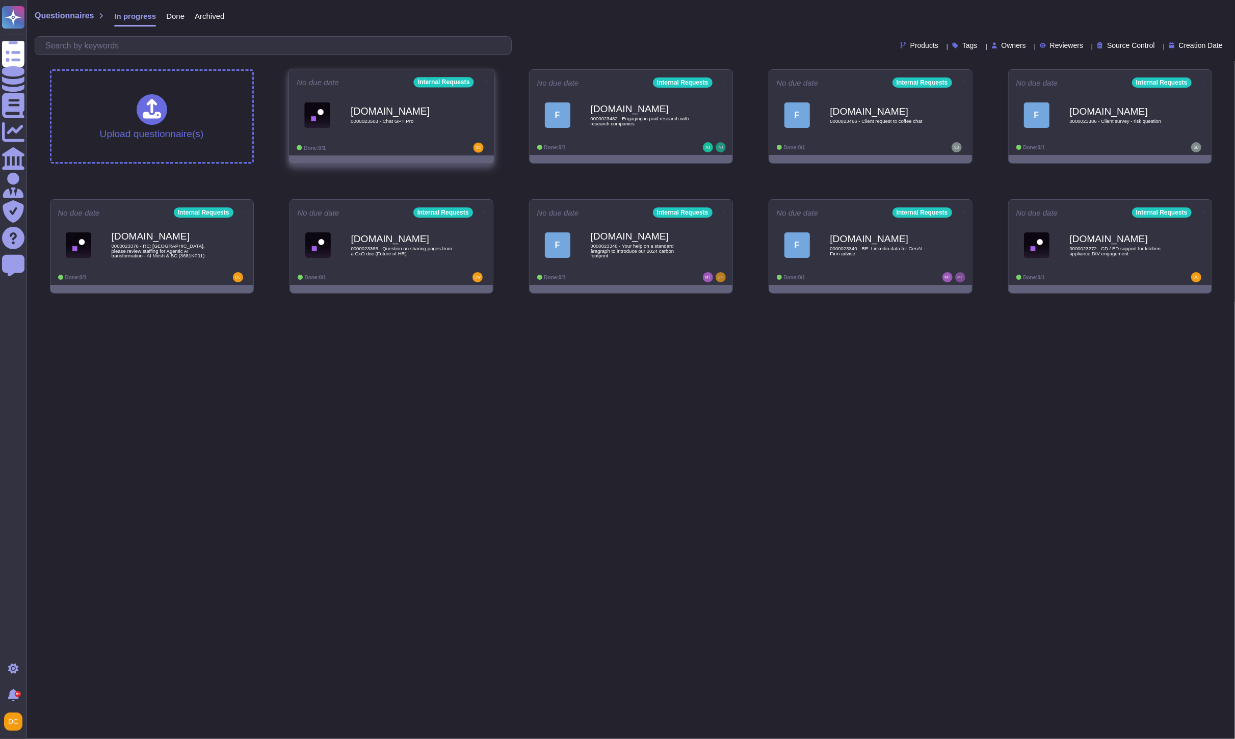
click at [420, 140] on div "[DOMAIN_NAME] 0000023503 - Chat GPT Pro" at bounding box center [392, 114] width 190 height 51
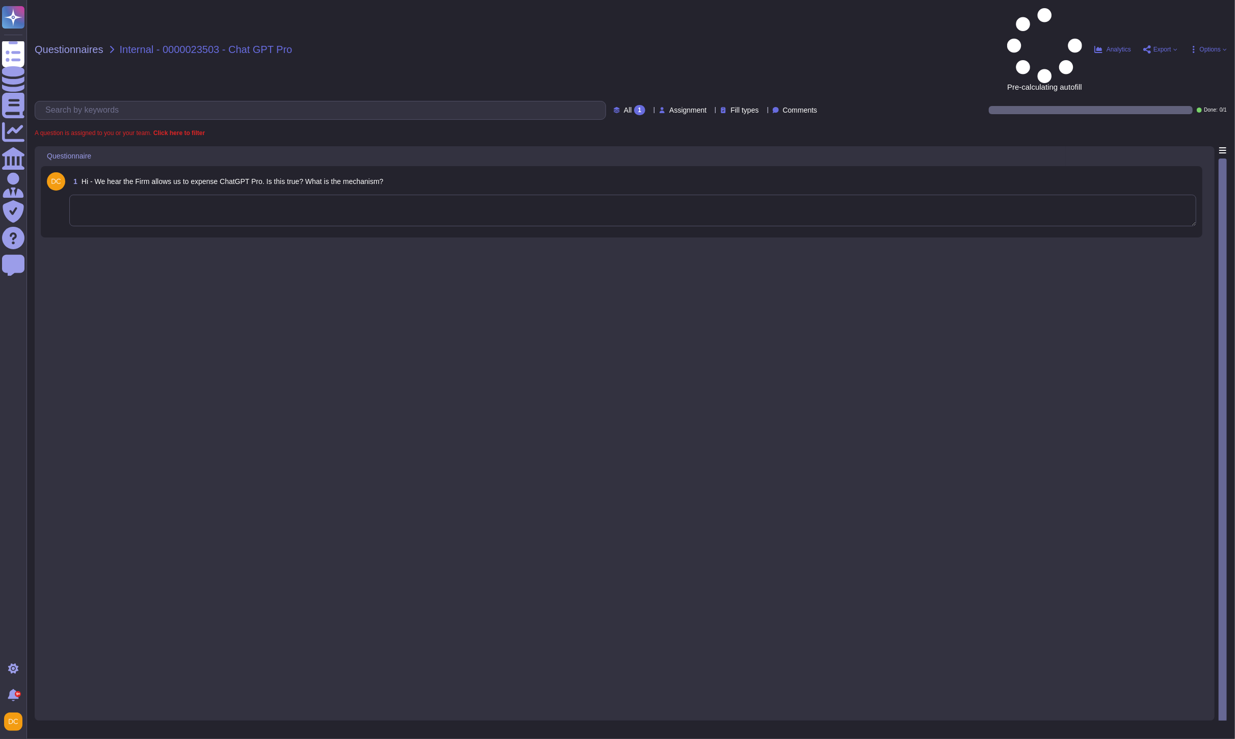
click at [215, 195] on textarea at bounding box center [632, 211] width 1127 height 32
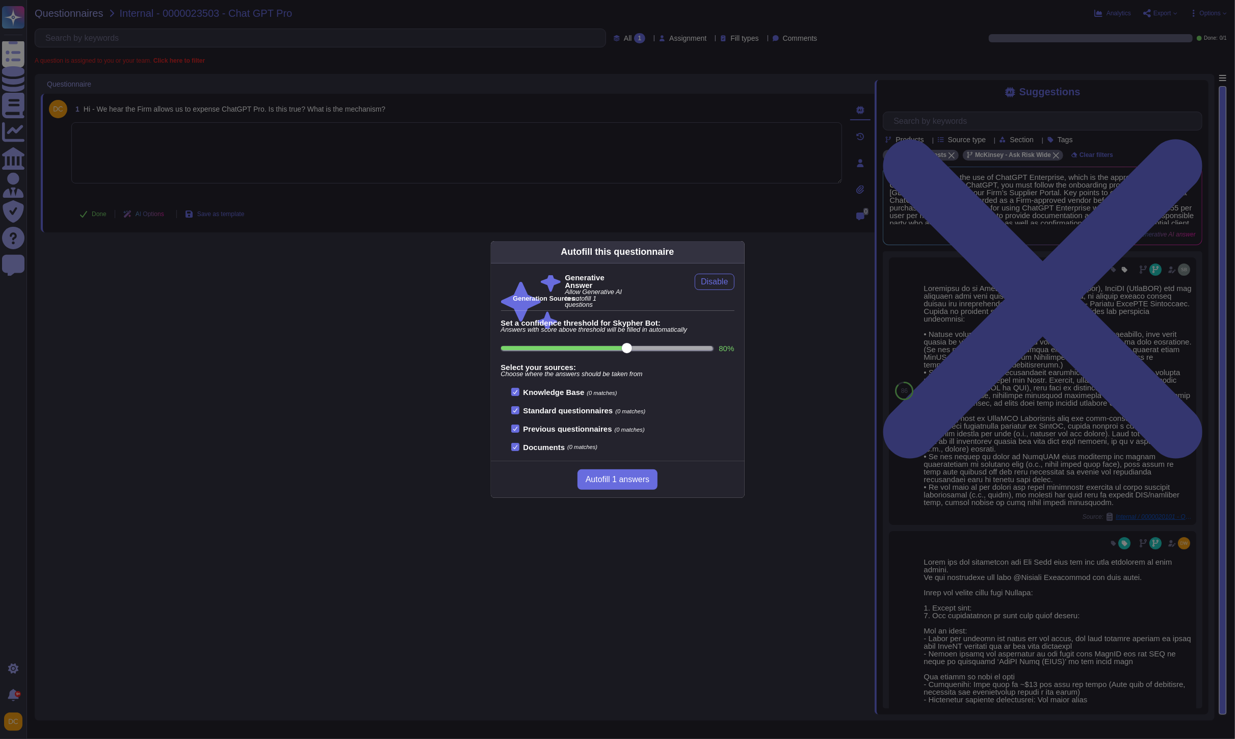
click at [1071, 384] on div "Autofill this questionnaire Generative Answer Allow Generative AI to autofill 1…" at bounding box center [617, 369] width 1235 height 739
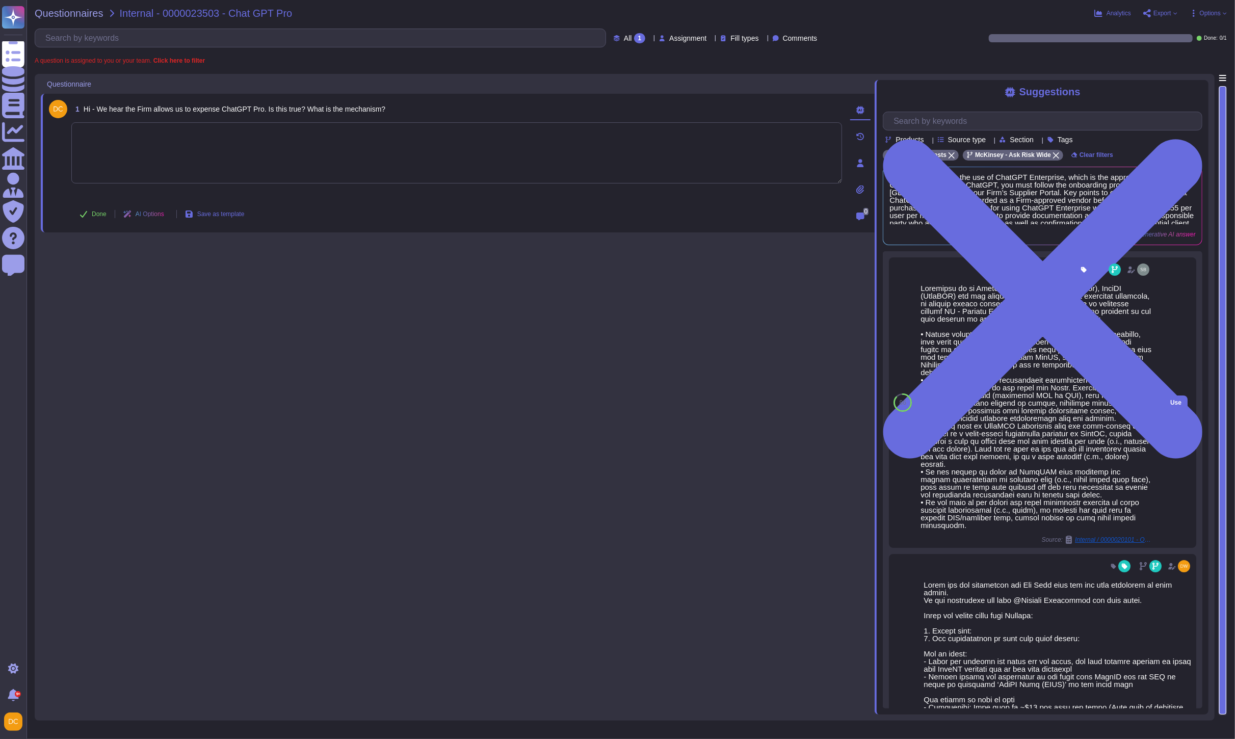
click at [955, 430] on div at bounding box center [1036, 407] width 231 height 245
click at [1171, 405] on span "Use" at bounding box center [1176, 403] width 11 height 6
type textarea "Loremipsu do si Ametc (adi Elit’s Doeiusmo Tempor), InciDI (UtlaBOR) etd mag al…"
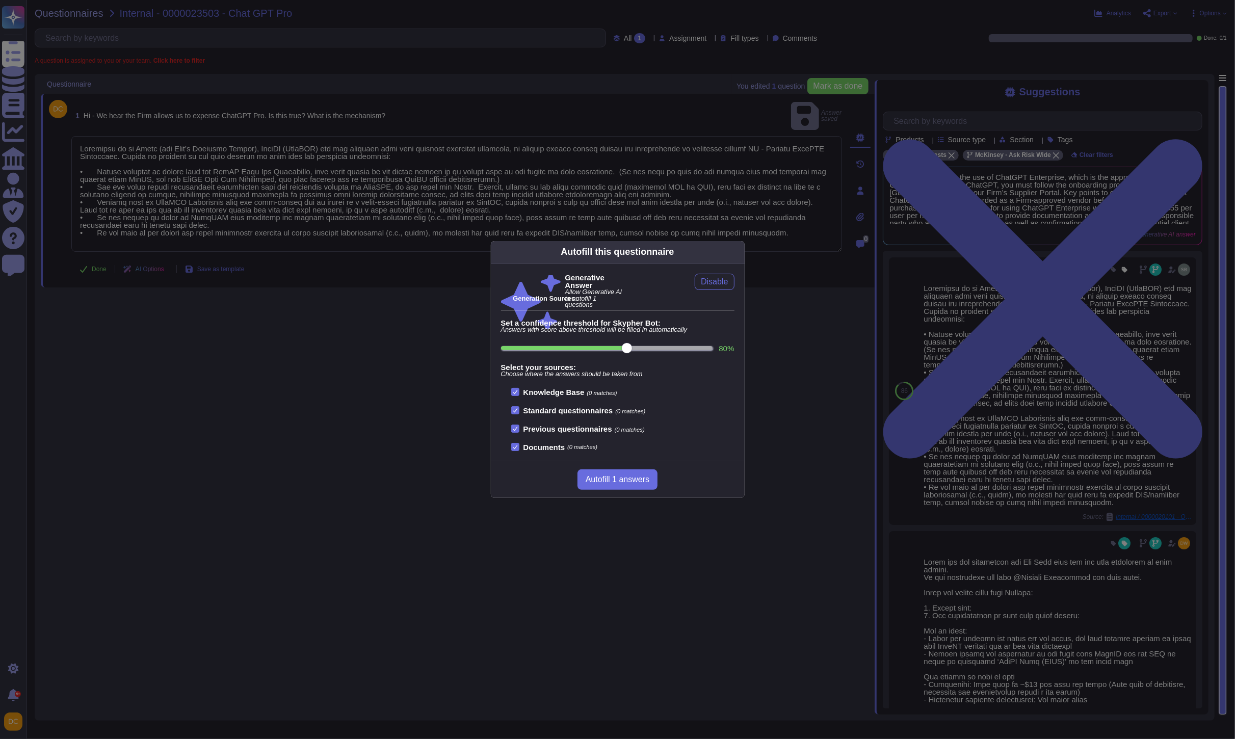
click at [523, 153] on div "Autofill this questionnaire Generative Answer Allow Generative AI to autofill 1…" at bounding box center [617, 369] width 1235 height 739
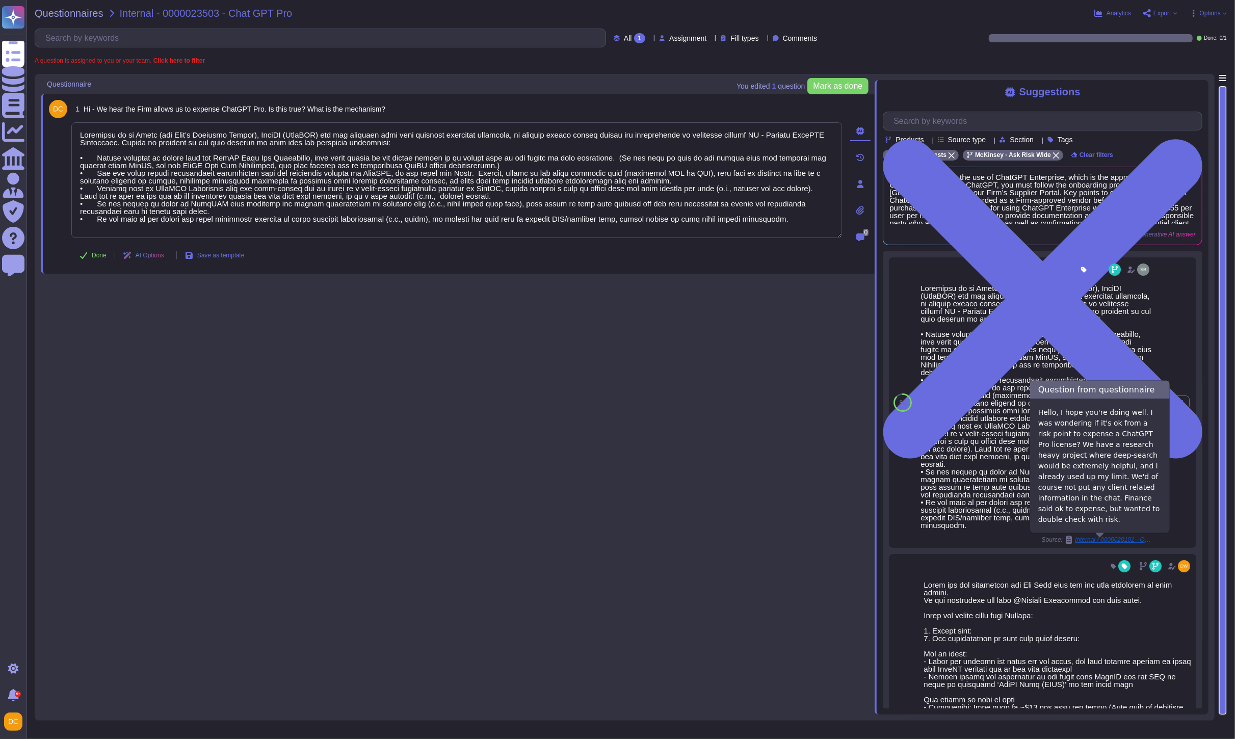
click at [1091, 538] on span "Internal / 0000020101 - OK to expense ChatGPT pro?" at bounding box center [1113, 540] width 76 height 6
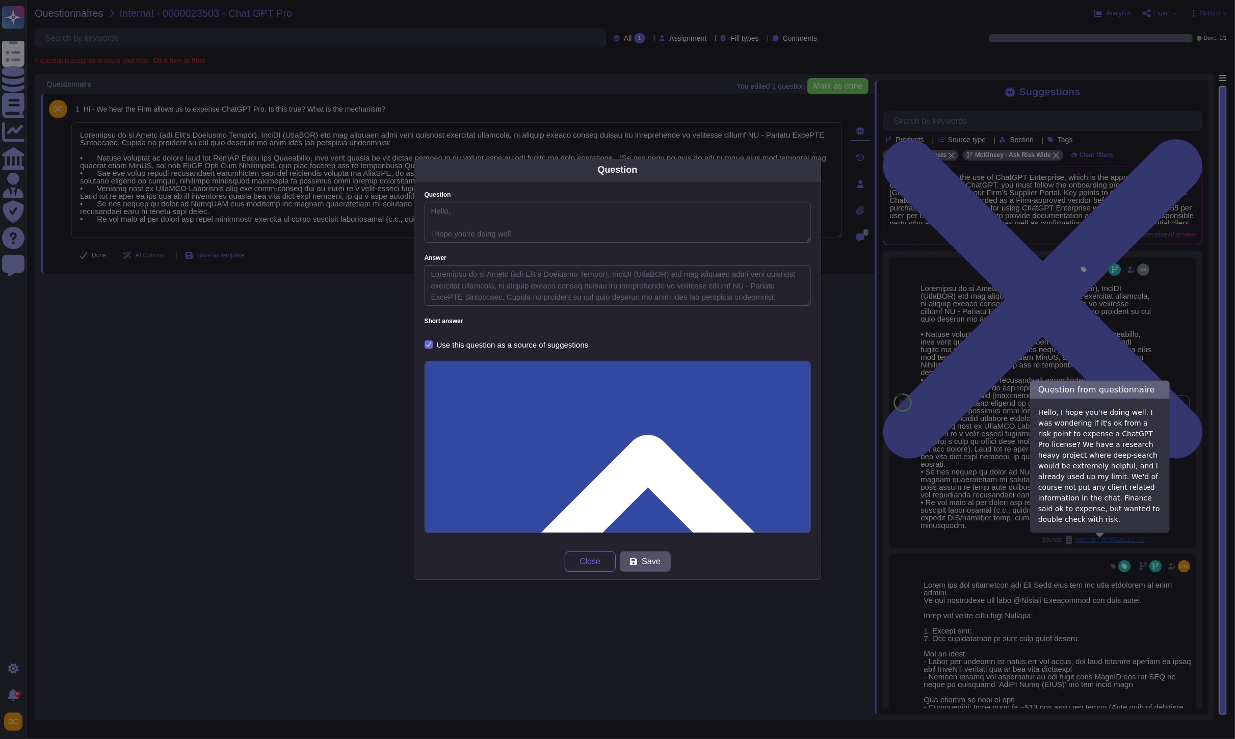
type textarea "Hello, I hope you're doing well. I was wondering if it's ok from a risk point t…"
type textarea "Loremipsu do si Ametc (adi Elit’s Doeiusmo Tempor), InciDI (UtlaBOR) etd mag al…"
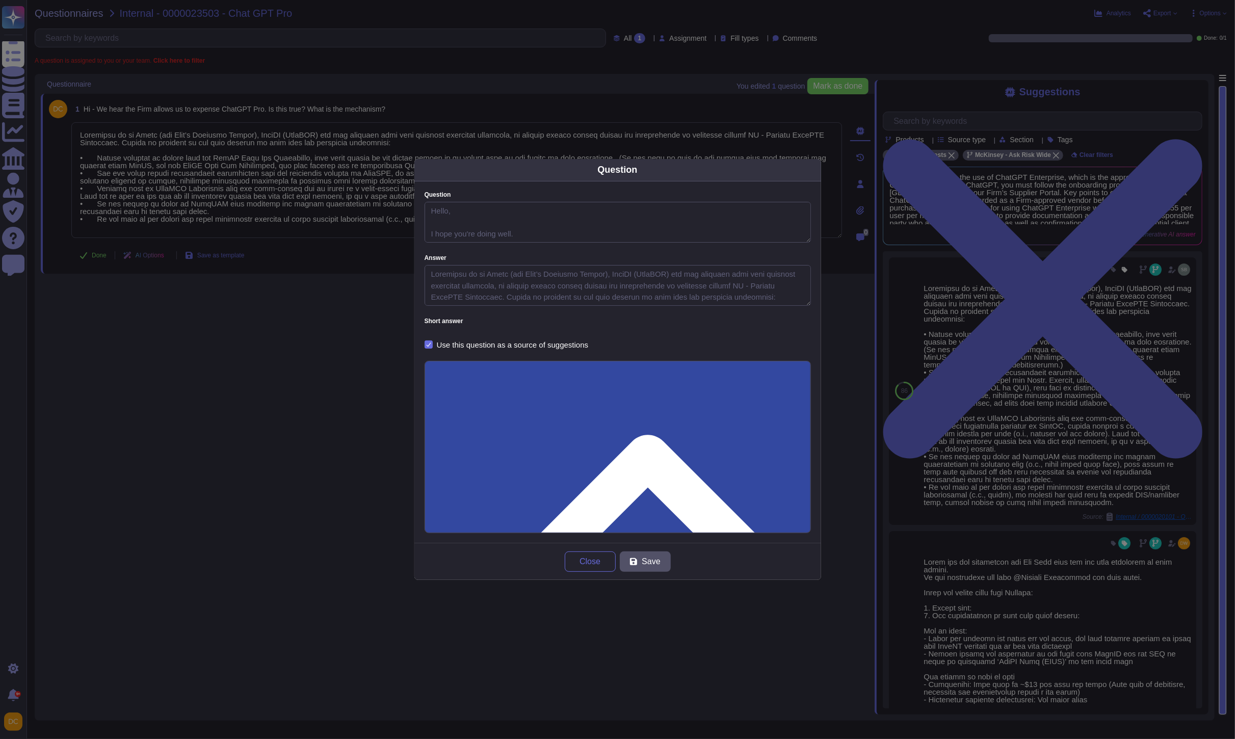
click at [577, 555] on button "Close" at bounding box center [590, 562] width 51 height 20
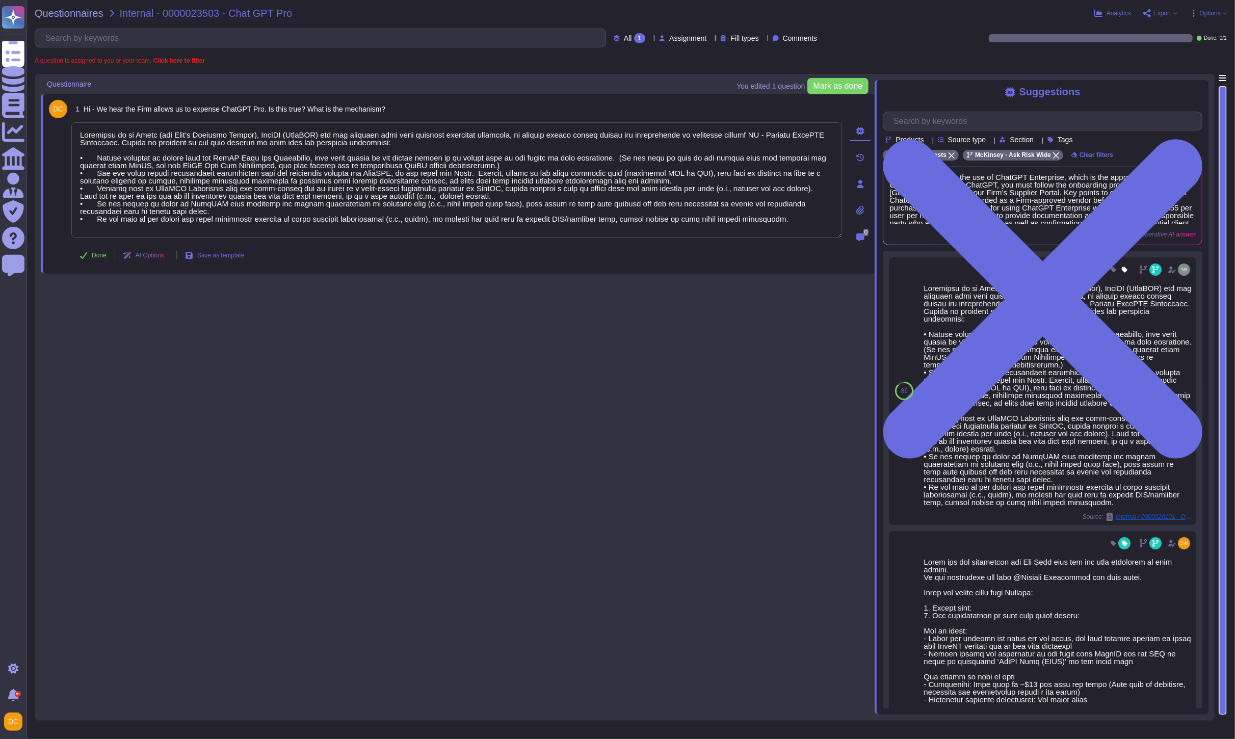
click at [425, 482] on div "1 Hi - We hear the Firm allows us to expense ChatGPT Pro. Is this true? What is…" at bounding box center [458, 394] width 834 height 641
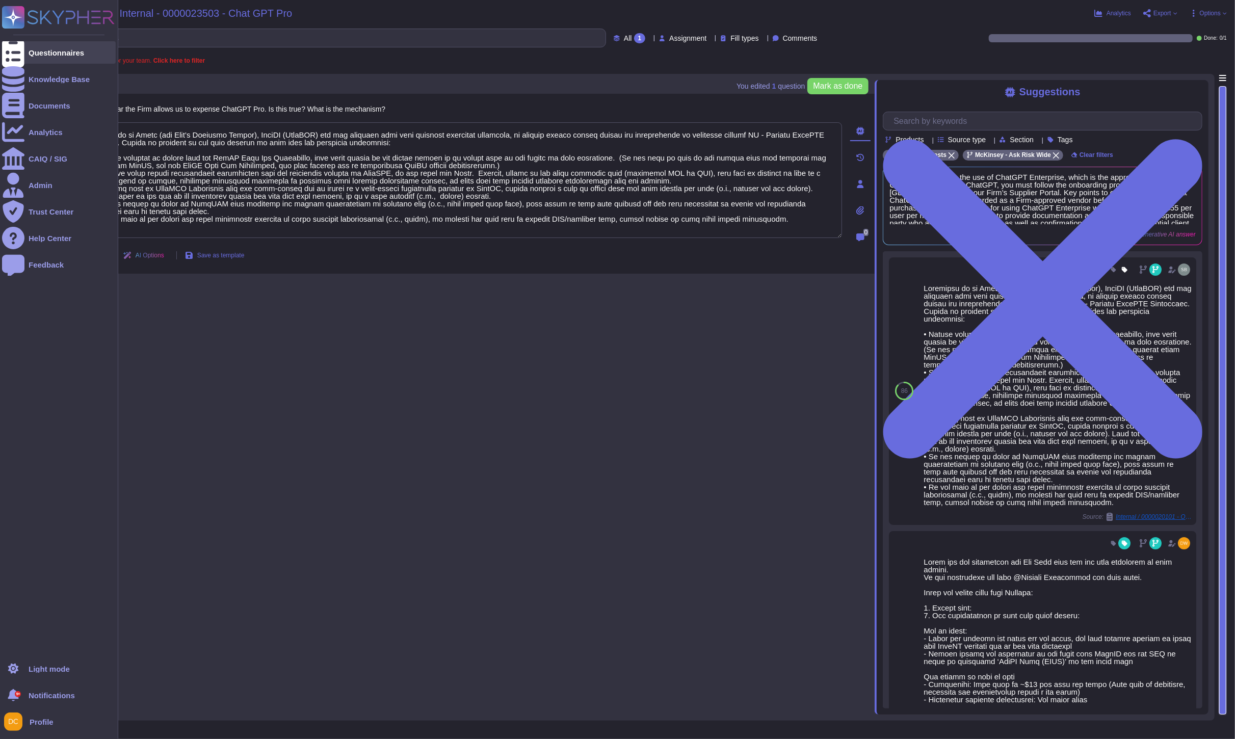
click at [8, 48] on icon at bounding box center [13, 53] width 22 height 30
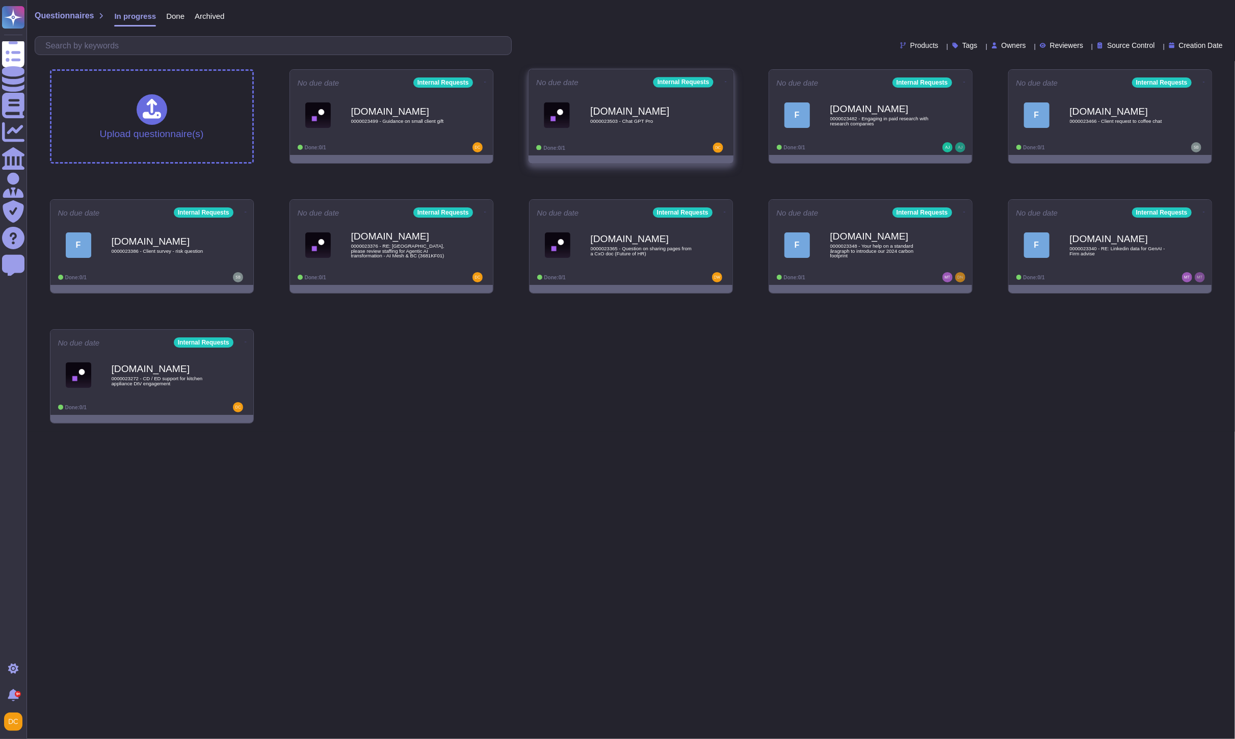
click at [666, 128] on div "[DOMAIN_NAME] 0000023503 - Chat GPT Pro" at bounding box center [641, 114] width 103 height 41
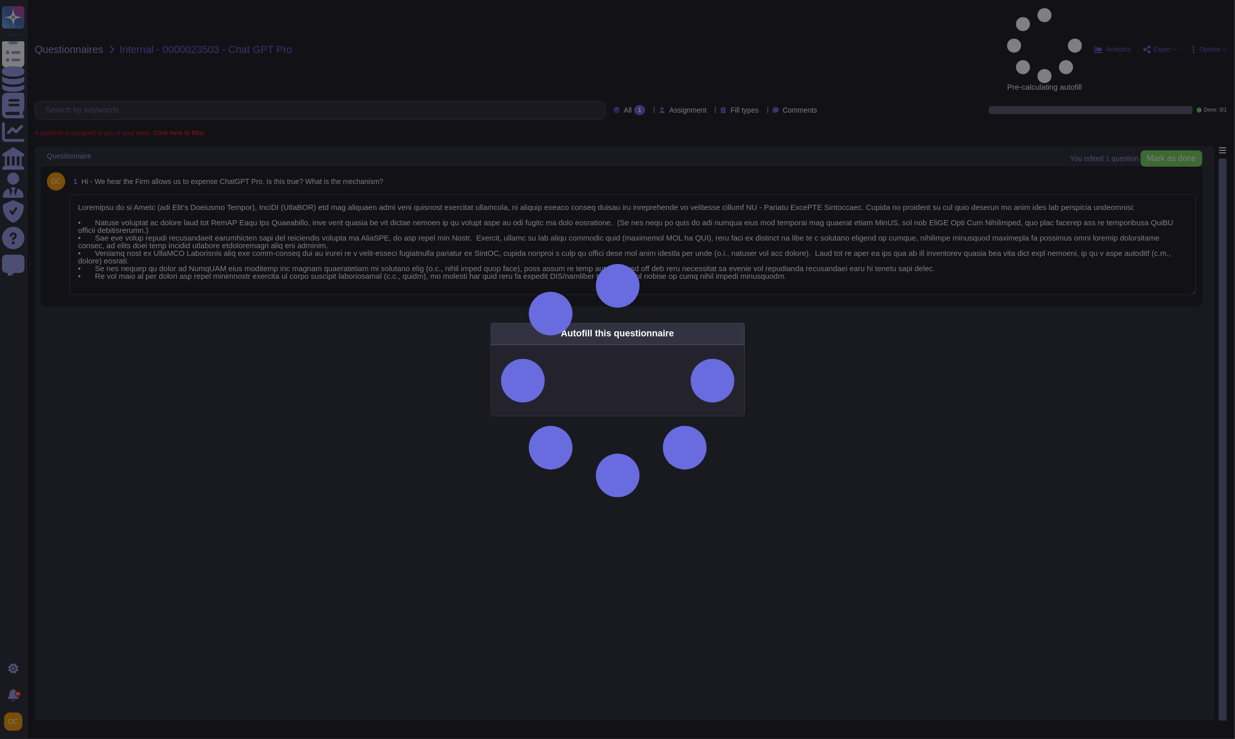
type textarea "Loremipsu do si Ametc (adi Elit’s Doeiusmo Tempor), InciDI (UtlaBOR) etd mag al…"
click at [395, 137] on div "Autofill this questionnaire" at bounding box center [617, 369] width 1235 height 739
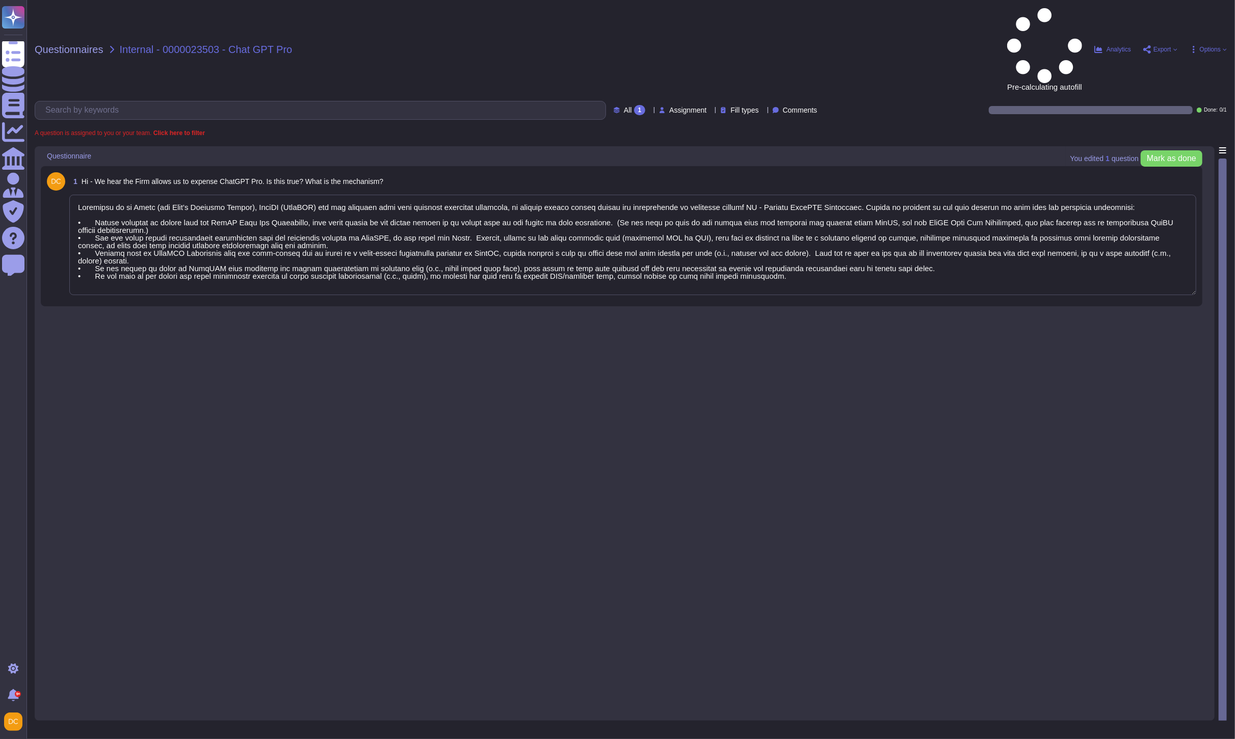
click at [197, 195] on textarea at bounding box center [632, 245] width 1127 height 100
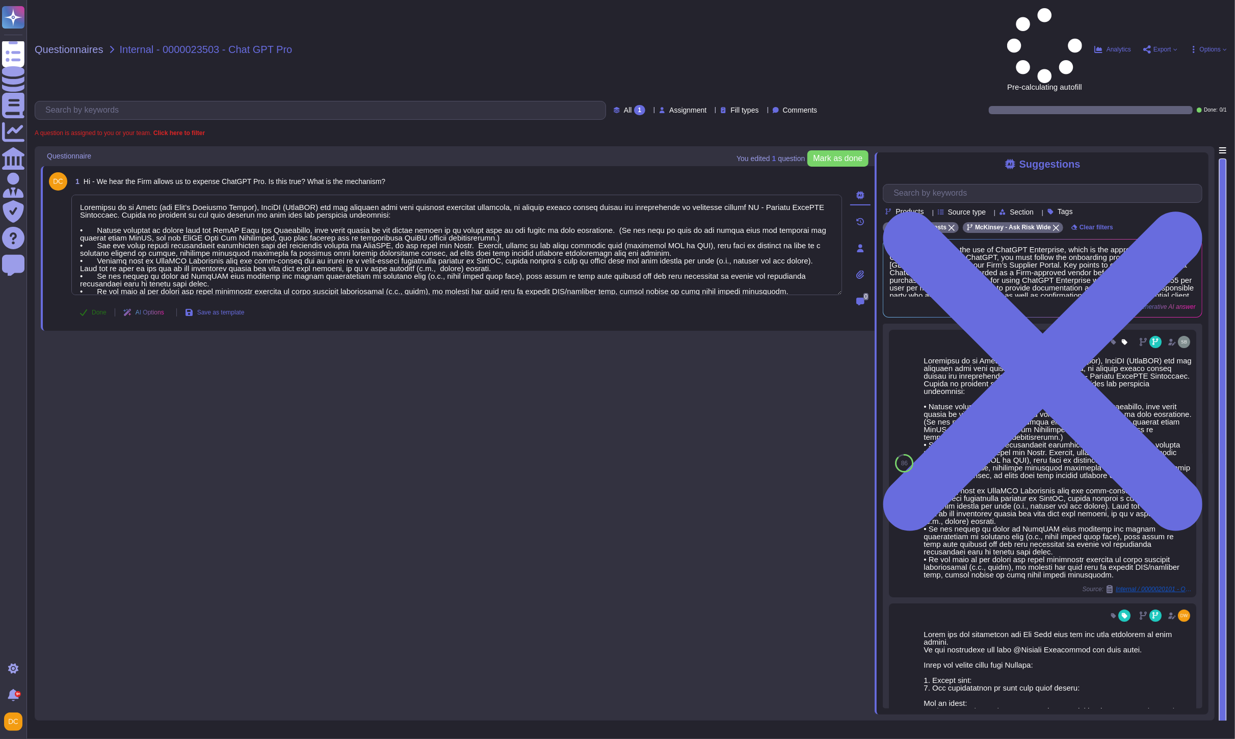
click at [92, 309] on span "Done" at bounding box center [99, 312] width 15 height 6
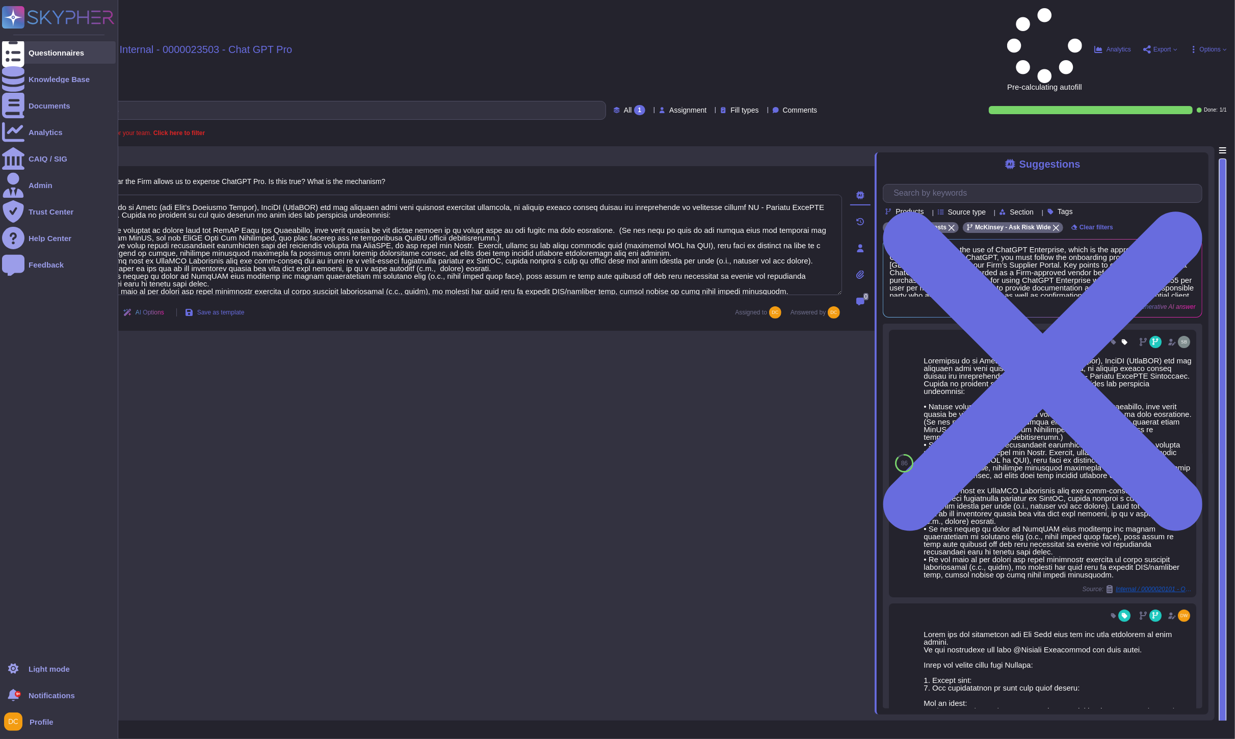
click at [9, 53] on icon at bounding box center [13, 53] width 22 height 30
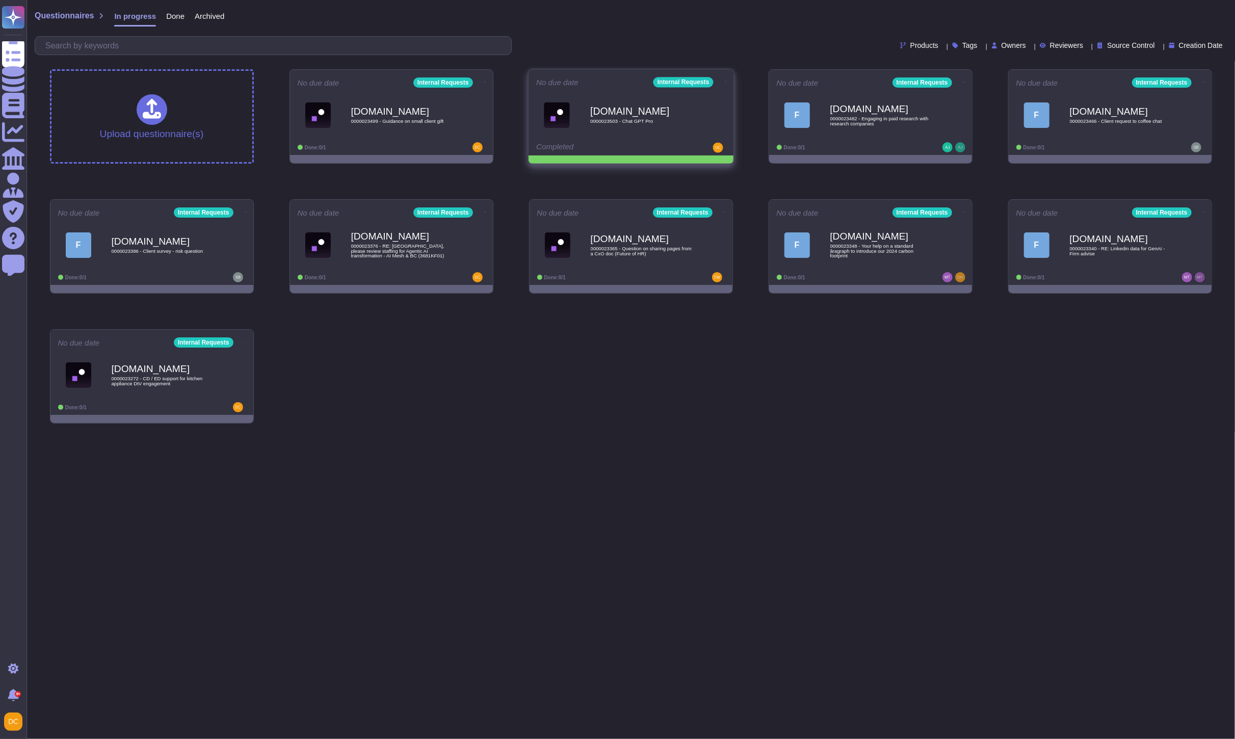
click at [725, 82] on icon at bounding box center [726, 82] width 2 height 1
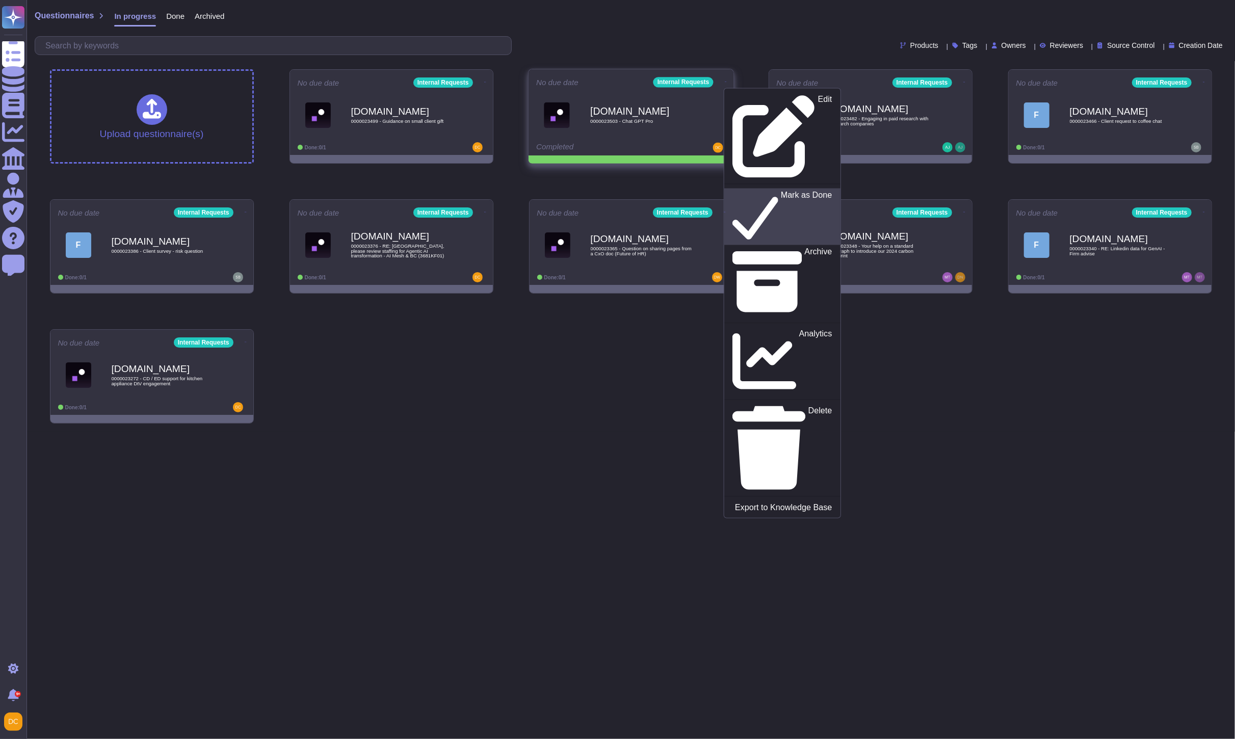
click at [781, 191] on p "Mark as Done" at bounding box center [806, 217] width 51 height 52
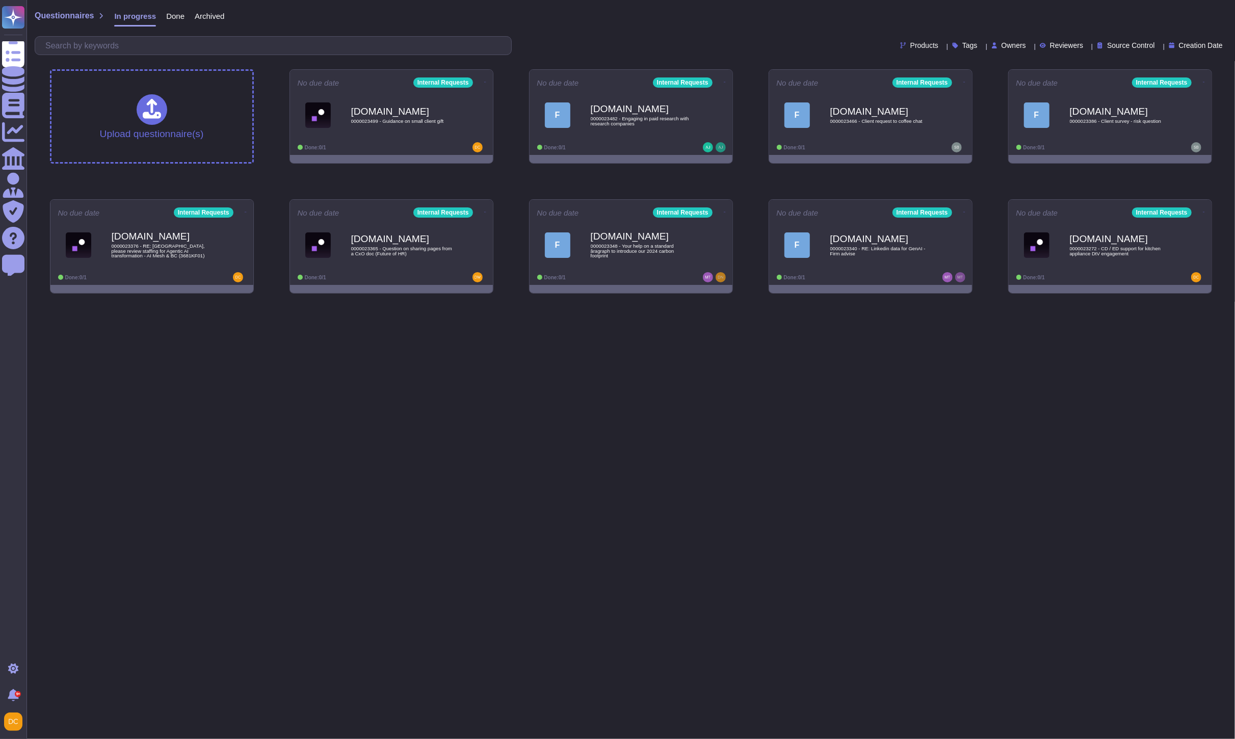
click at [501, 302] on html "Questionnaires Knowledge Base Documents Analytics CAIQ / SIG Admin Trust Center…" at bounding box center [617, 151] width 1235 height 302
click at [202, 276] on div at bounding box center [214, 278] width 63 height 10
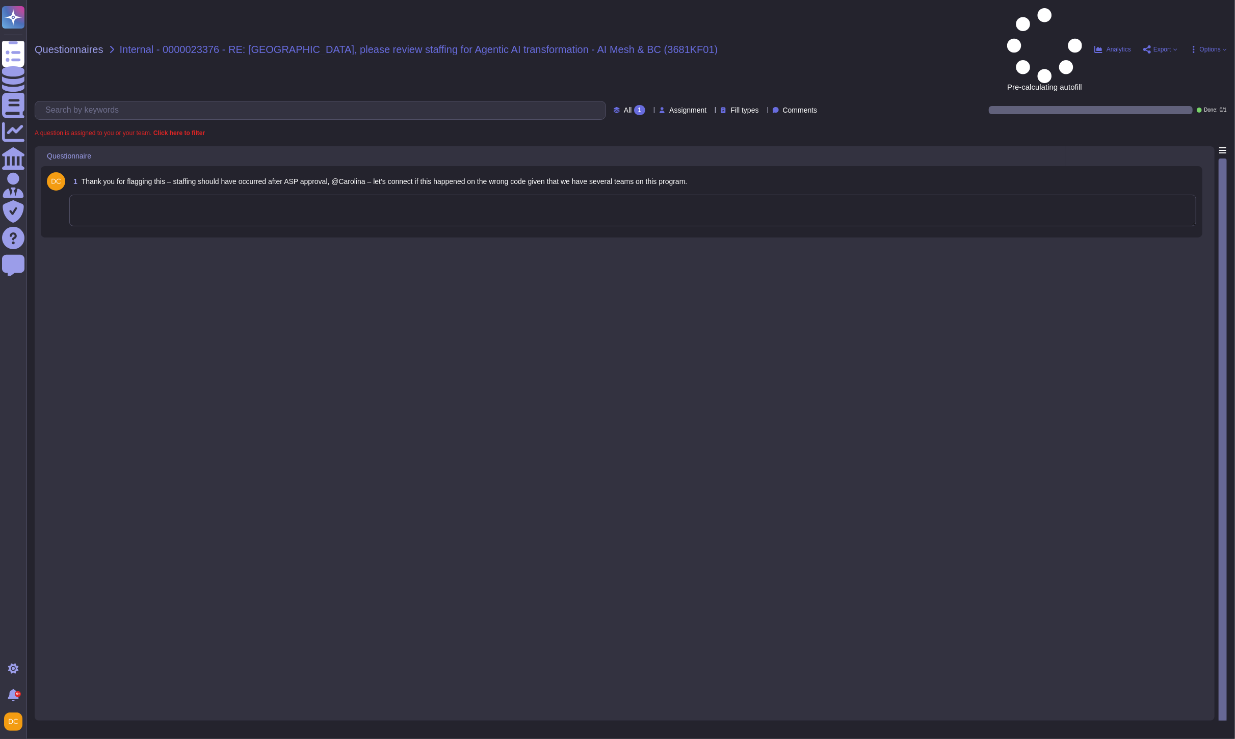
click at [310, 195] on textarea at bounding box center [632, 211] width 1127 height 32
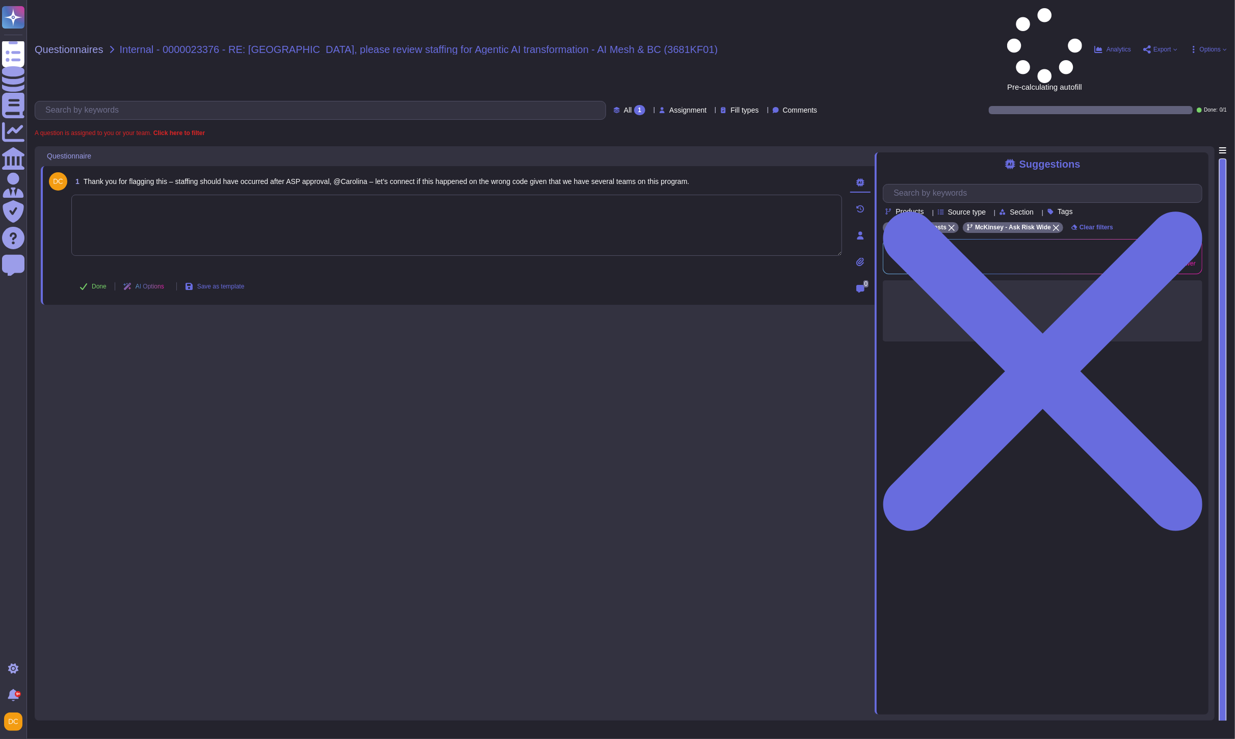
click at [187, 44] on span "Internal - 0000023376 - RE: [GEOGRAPHIC_DATA], please review staffing for Agent…" at bounding box center [419, 49] width 599 height 10
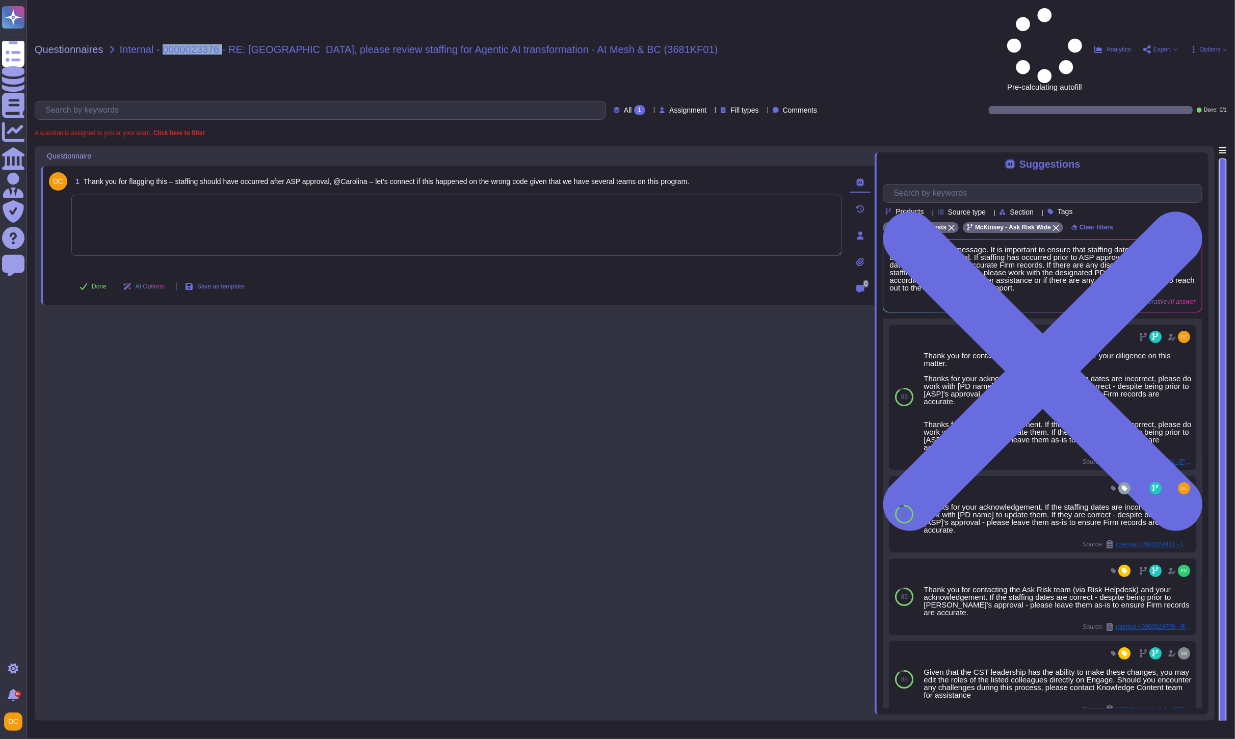
click at [187, 44] on span "Internal - 0000023376 - RE: [GEOGRAPHIC_DATA], please review staffing for Agent…" at bounding box center [419, 49] width 599 height 10
copy span "0000023376"
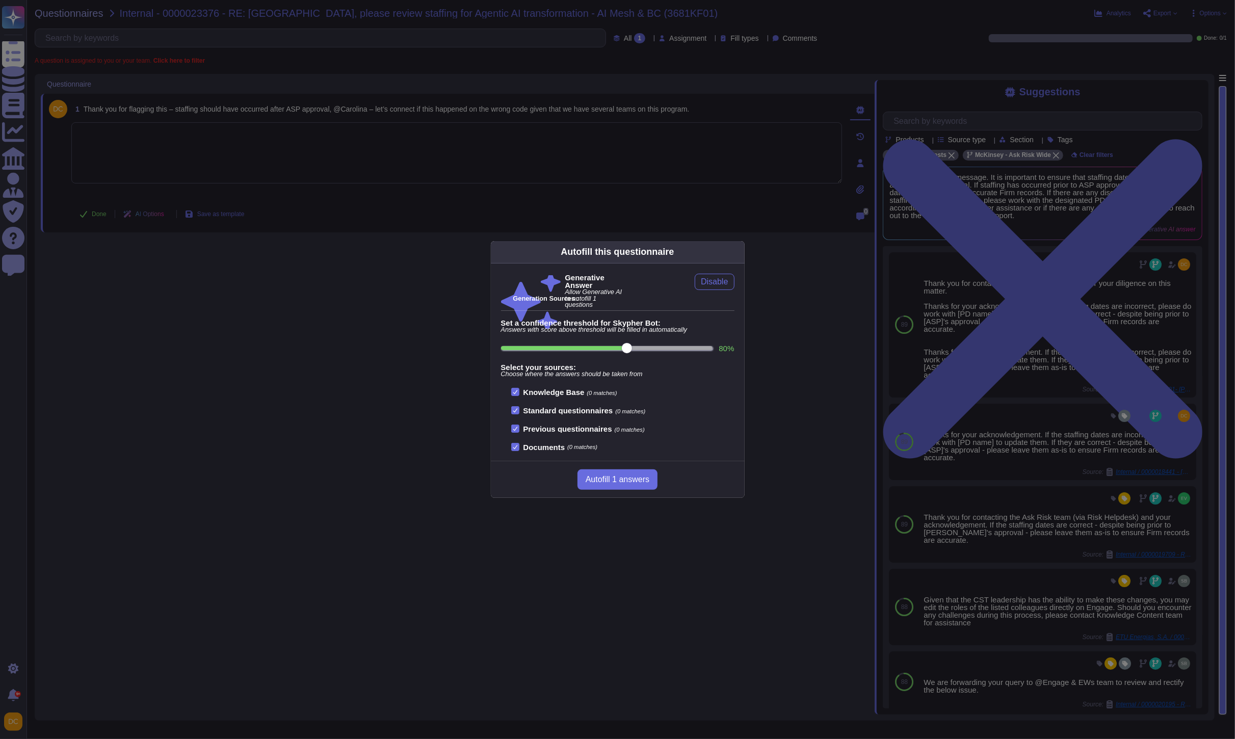
drag, startPoint x: 314, startPoint y: 166, endPoint x: 229, endPoint y: 164, distance: 84.1
click at [312, 166] on div "Autofill this questionnaire Generative Answer Allow Generative AI to autofill 1…" at bounding box center [617, 369] width 1235 height 739
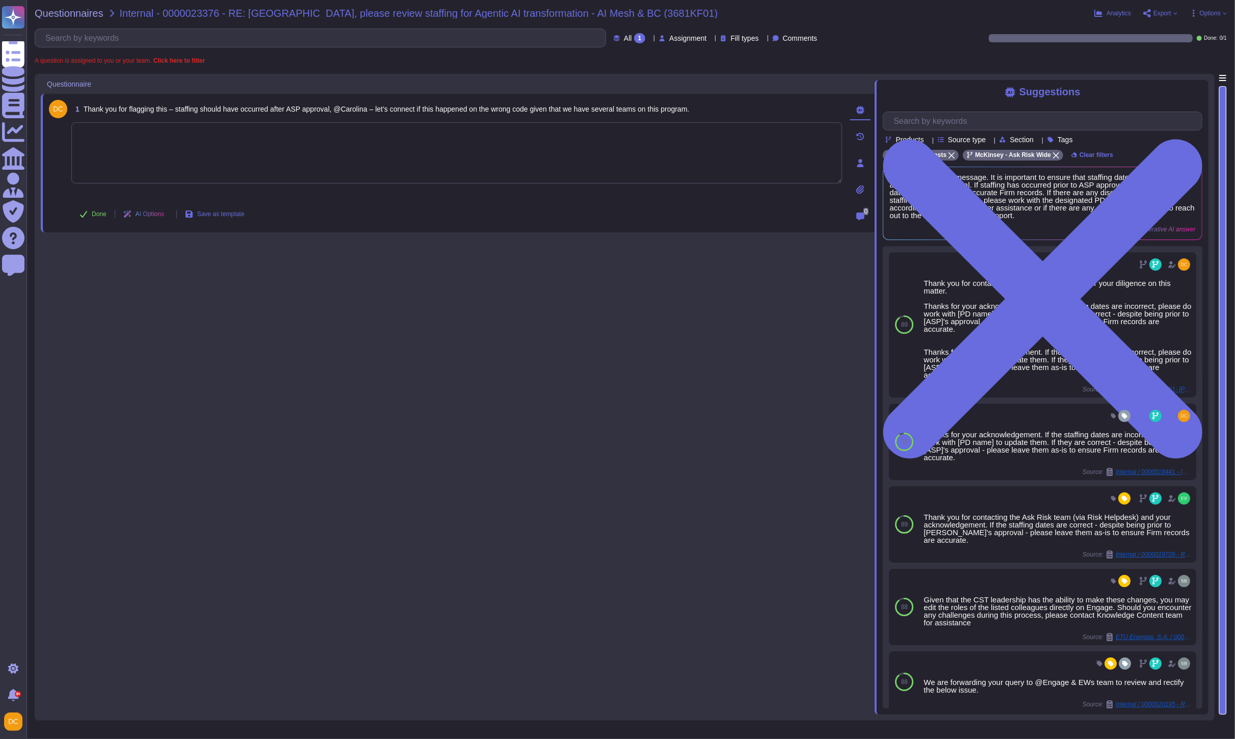
click at [150, 164] on textarea at bounding box center [456, 152] width 771 height 61
paste textarea "If the staffing dates are incorrect, please do work with [PERSON_NAME] to updat…"
type textarea "If the staffing dates are incorrect, please do work with [PERSON_NAME] to updat…"
click at [88, 213] on button "Done" at bounding box center [92, 214] width 43 height 20
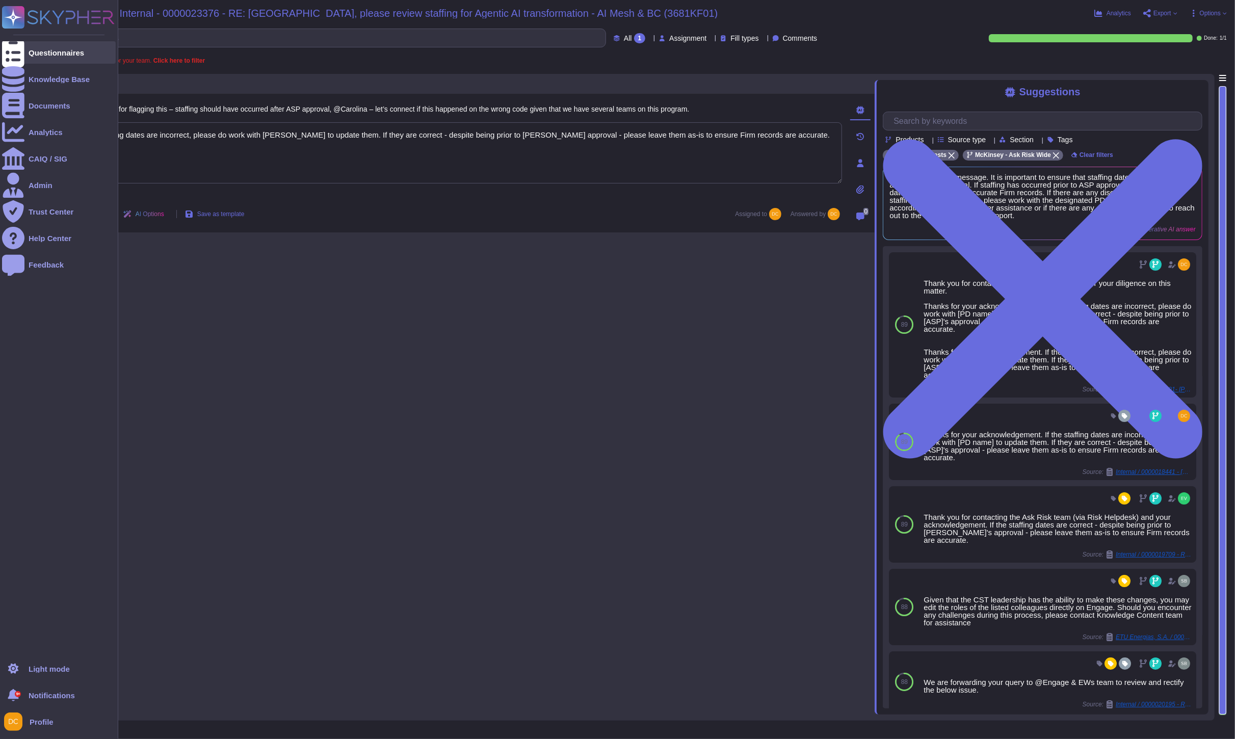
click at [12, 55] on icon at bounding box center [13, 53] width 22 height 30
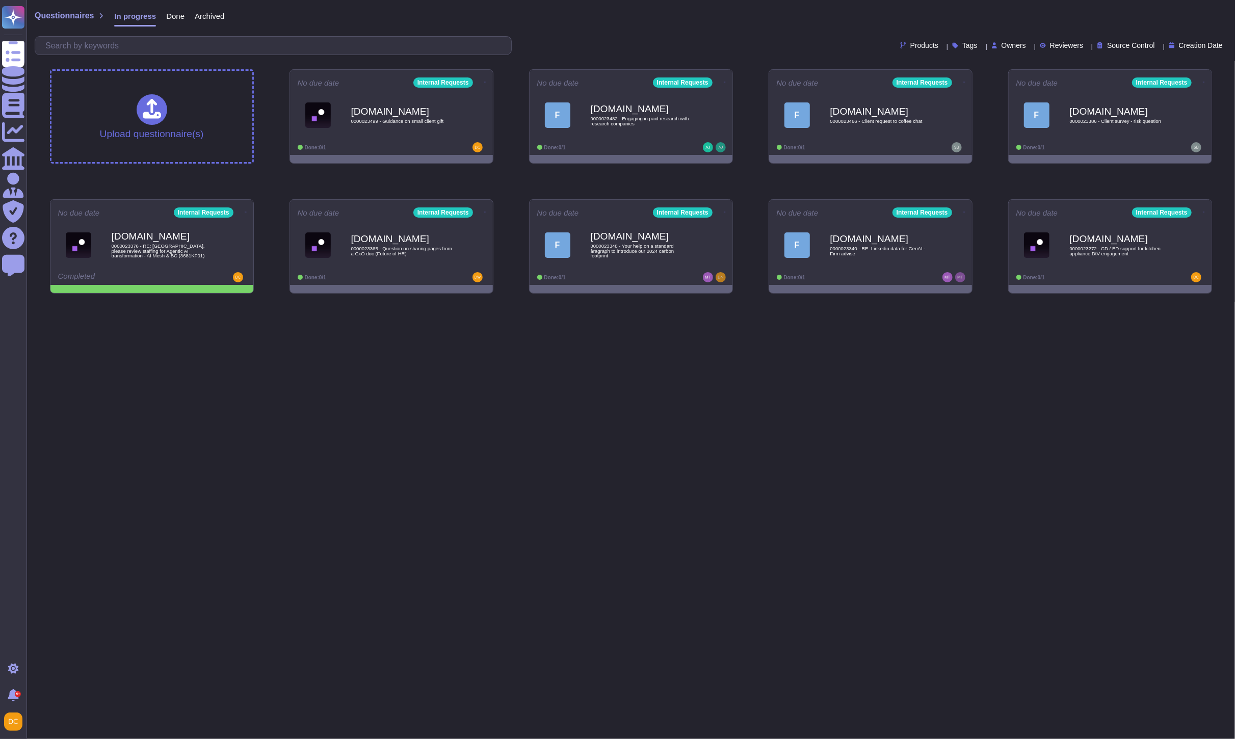
click at [402, 302] on html "Questionnaires Knowledge Base Documents Analytics CAIQ / SIG Admin Trust Center…" at bounding box center [617, 151] width 1235 height 302
click at [245, 212] on icon at bounding box center [246, 212] width 2 height 3
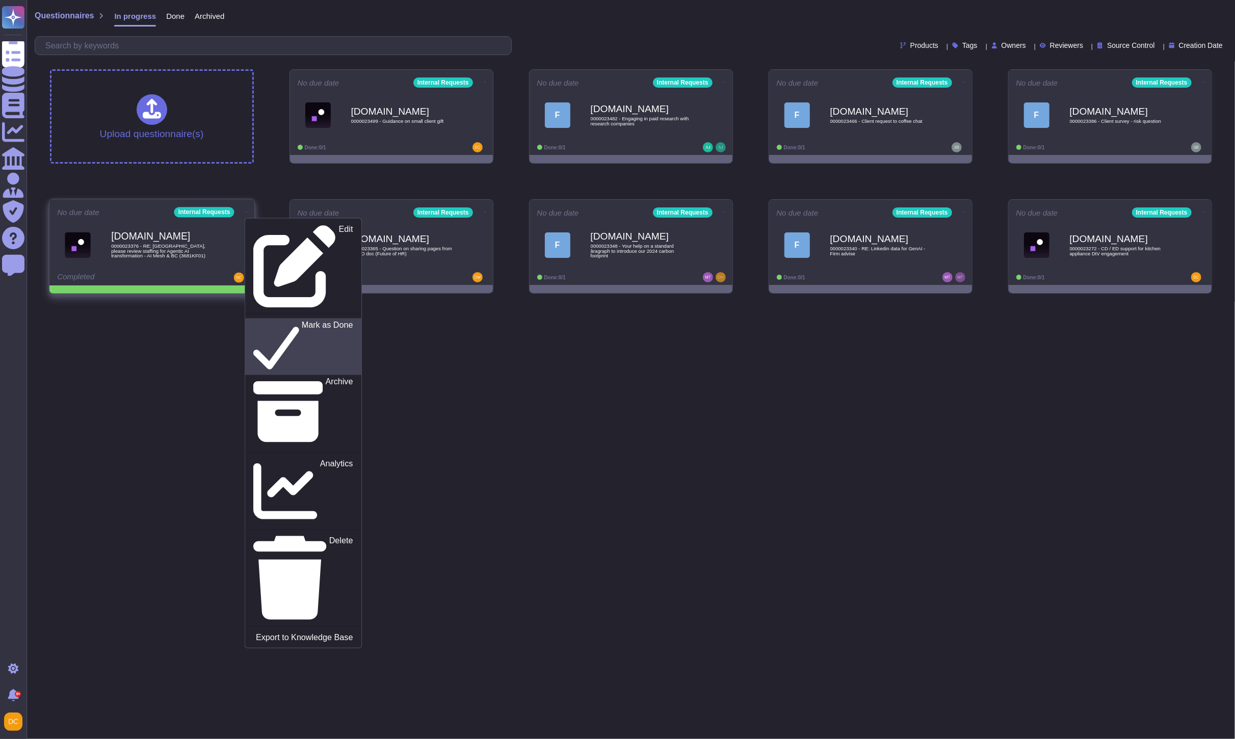
click at [301, 321] on p "Mark as Done" at bounding box center [326, 347] width 51 height 52
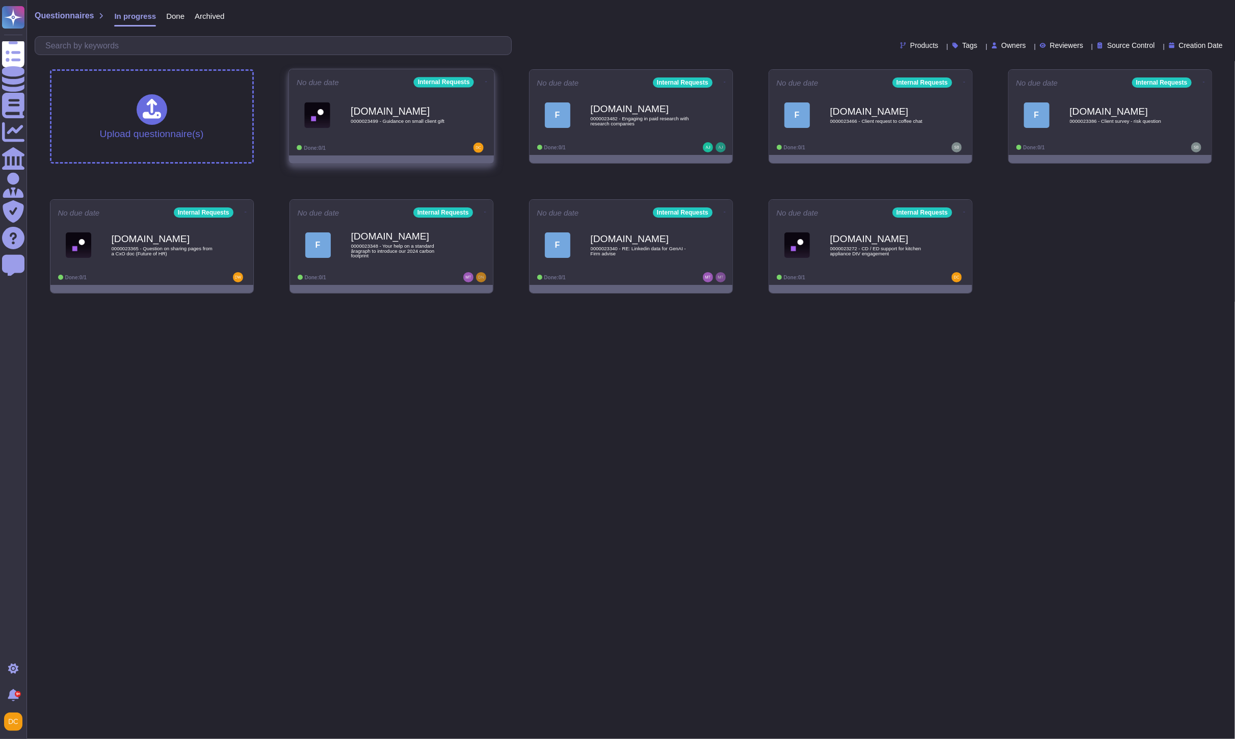
click at [320, 126] on img at bounding box center [317, 115] width 26 height 26
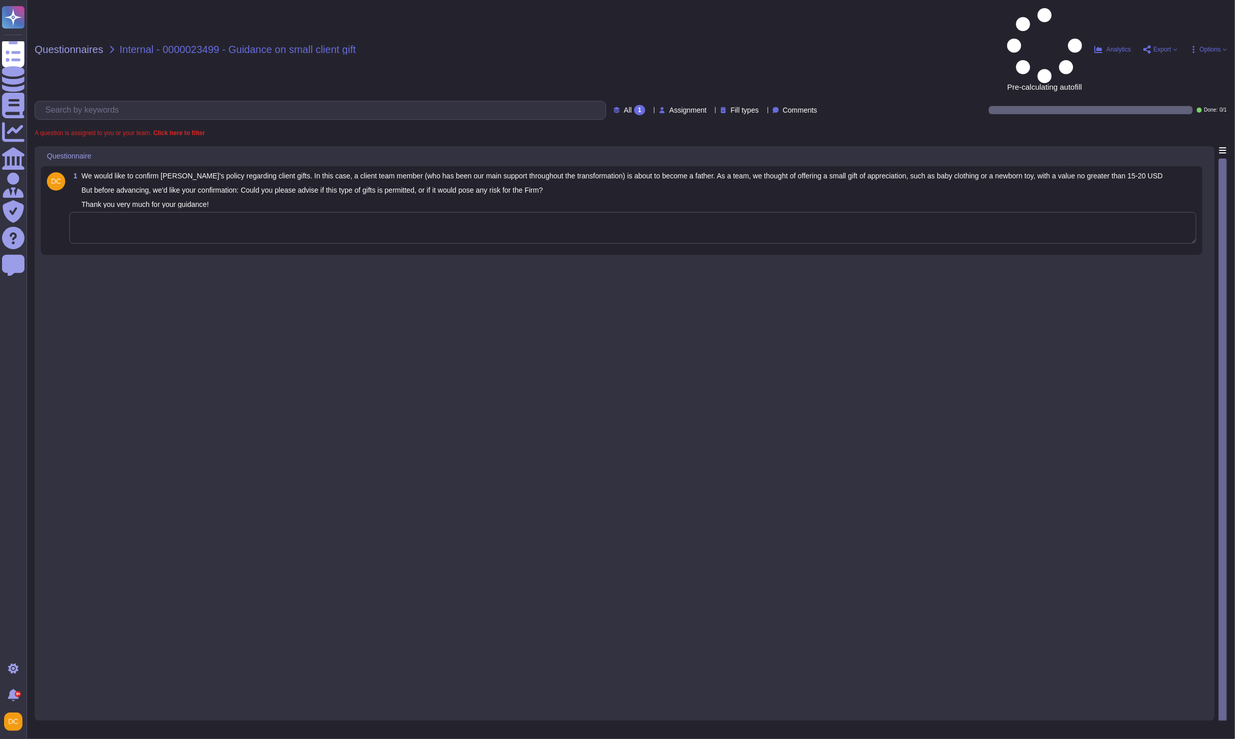
click at [222, 212] on textarea at bounding box center [632, 228] width 1127 height 32
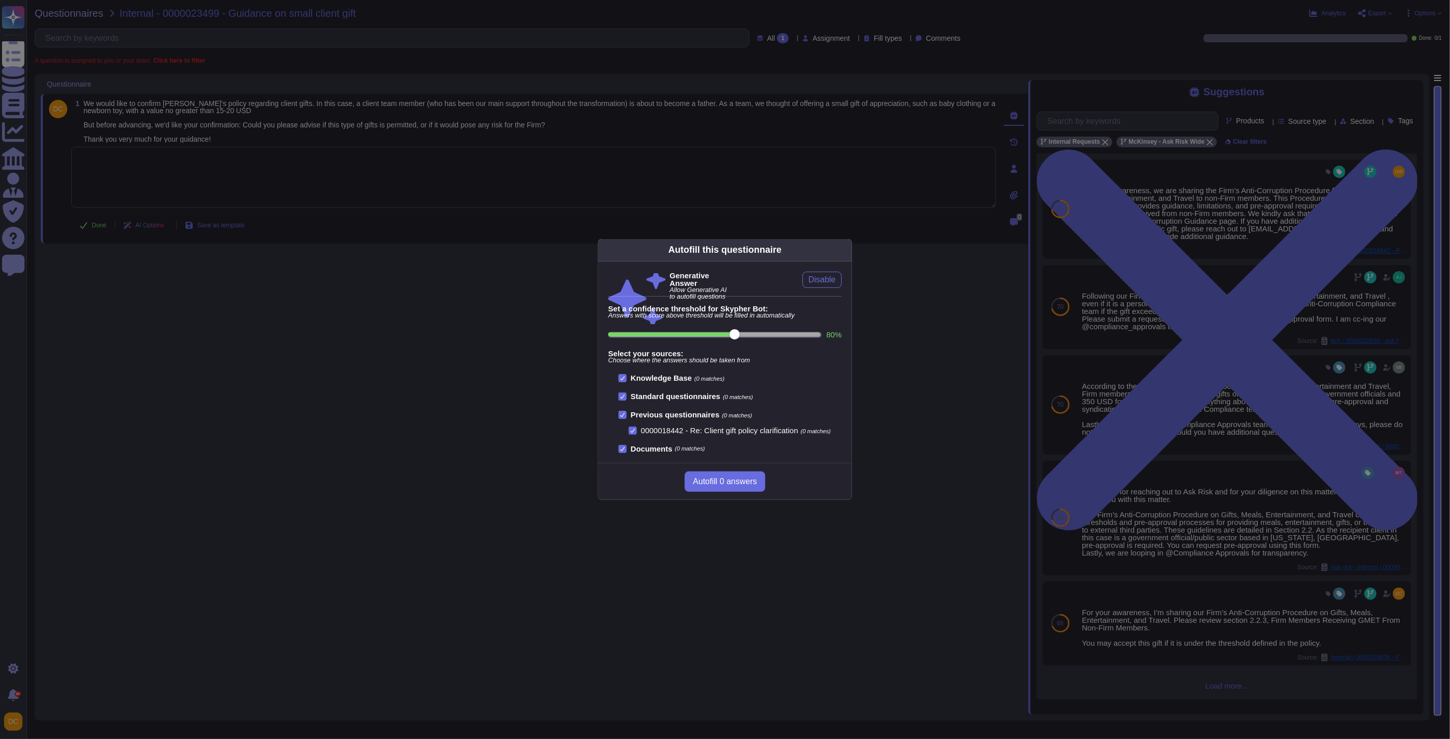
click at [1119, 243] on div "Autofill this questionnaire Generative Answer Allow Generative AI to autofill q…" at bounding box center [725, 369] width 1450 height 739
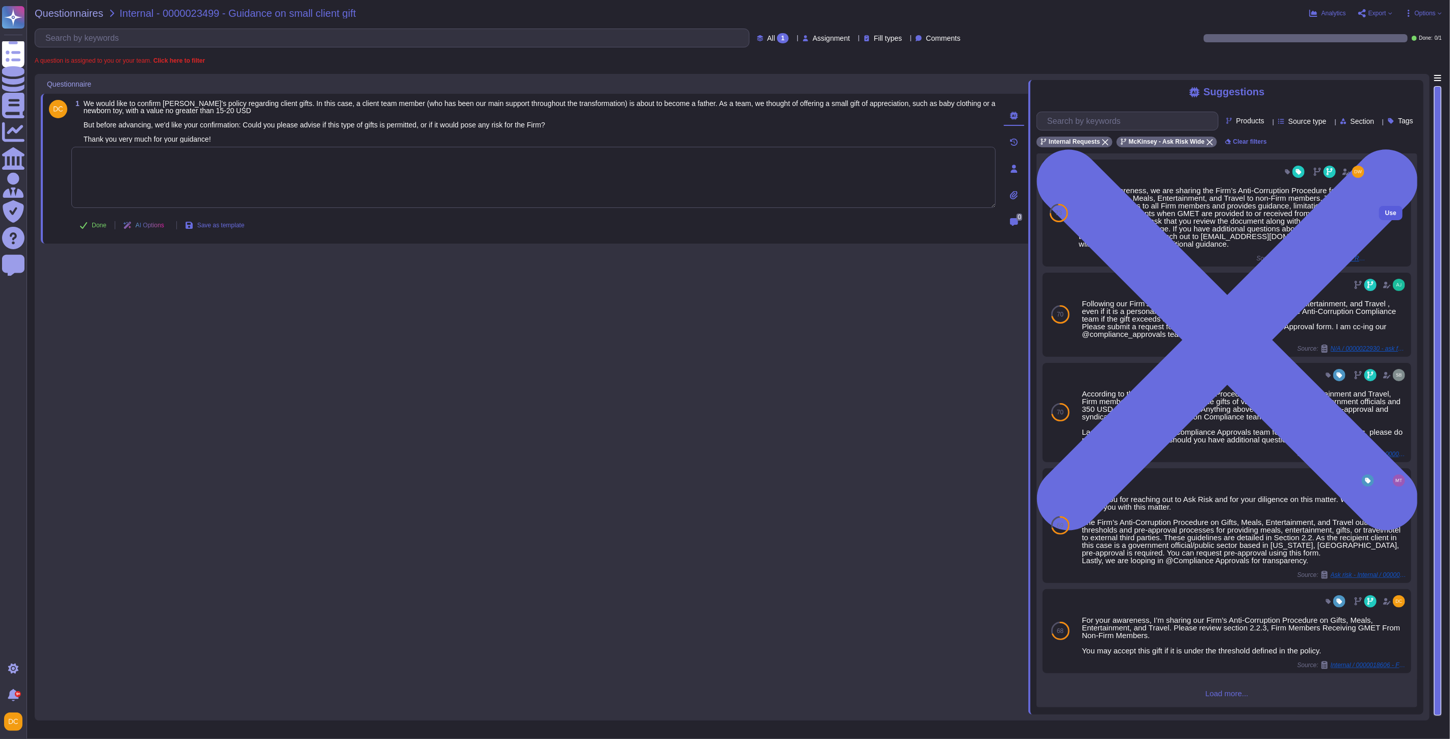
click at [1235, 213] on button "Use" at bounding box center [1390, 213] width 23 height 14
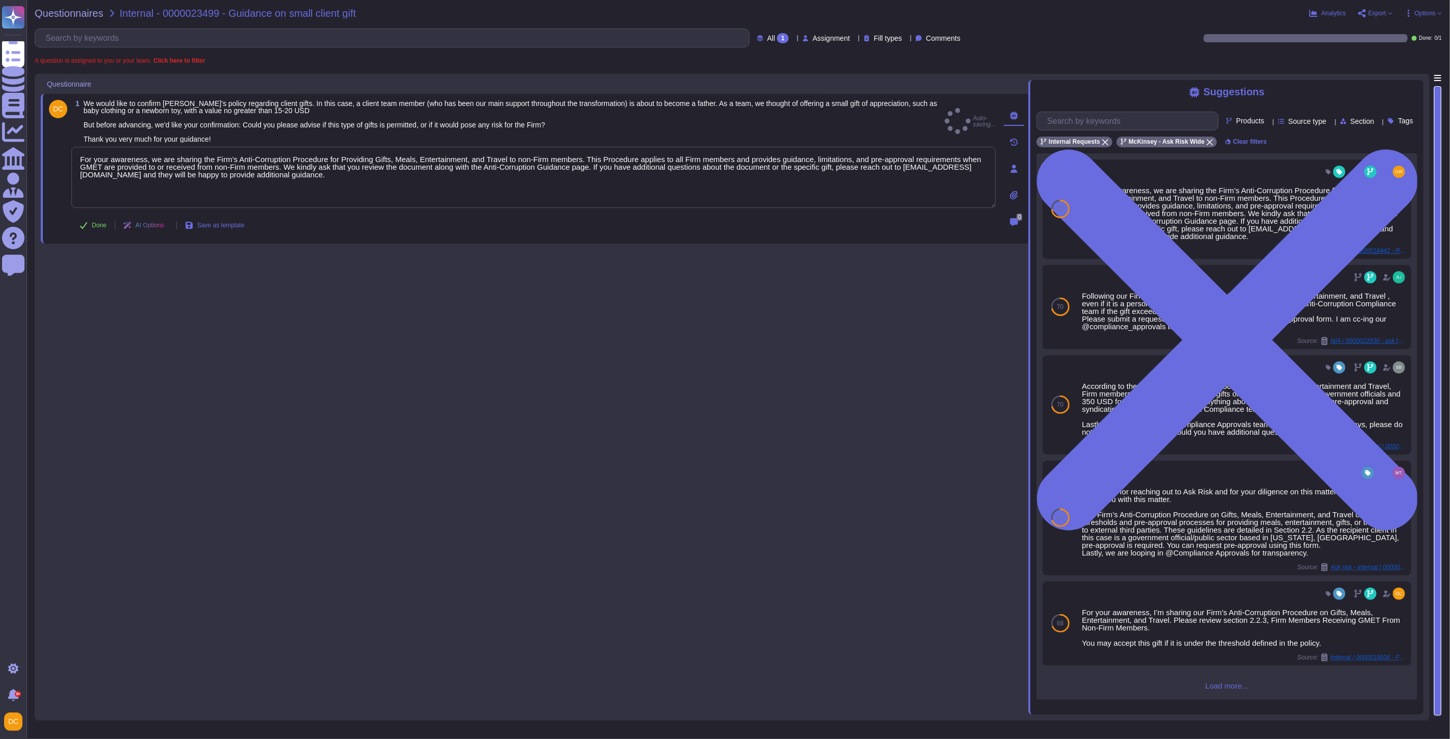
type textarea "For your awareness, we are sharing the Firm’s Anti-Corruption Procedure for Pro…"
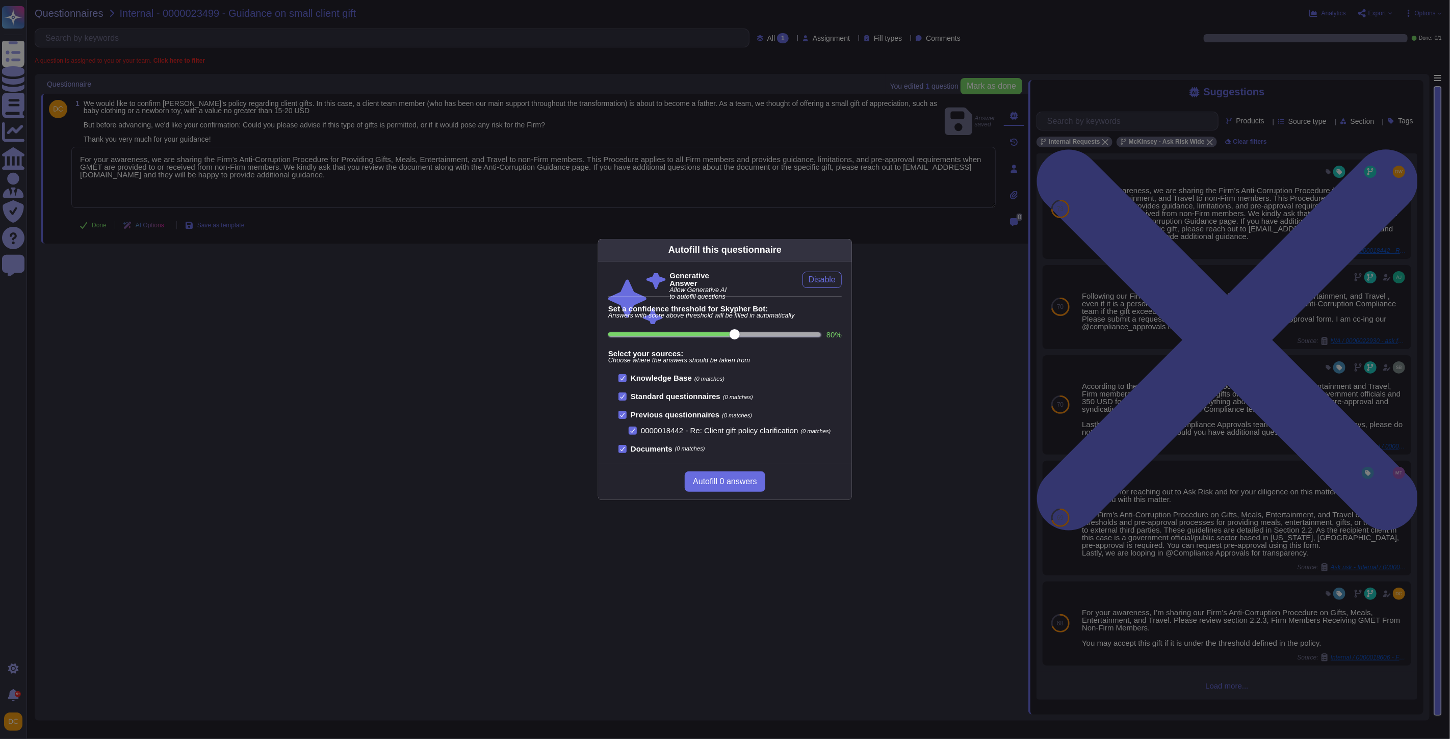
click at [307, 418] on div "Autofill this questionnaire Generative Answer Allow Generative AI to autofill q…" at bounding box center [725, 369] width 1450 height 739
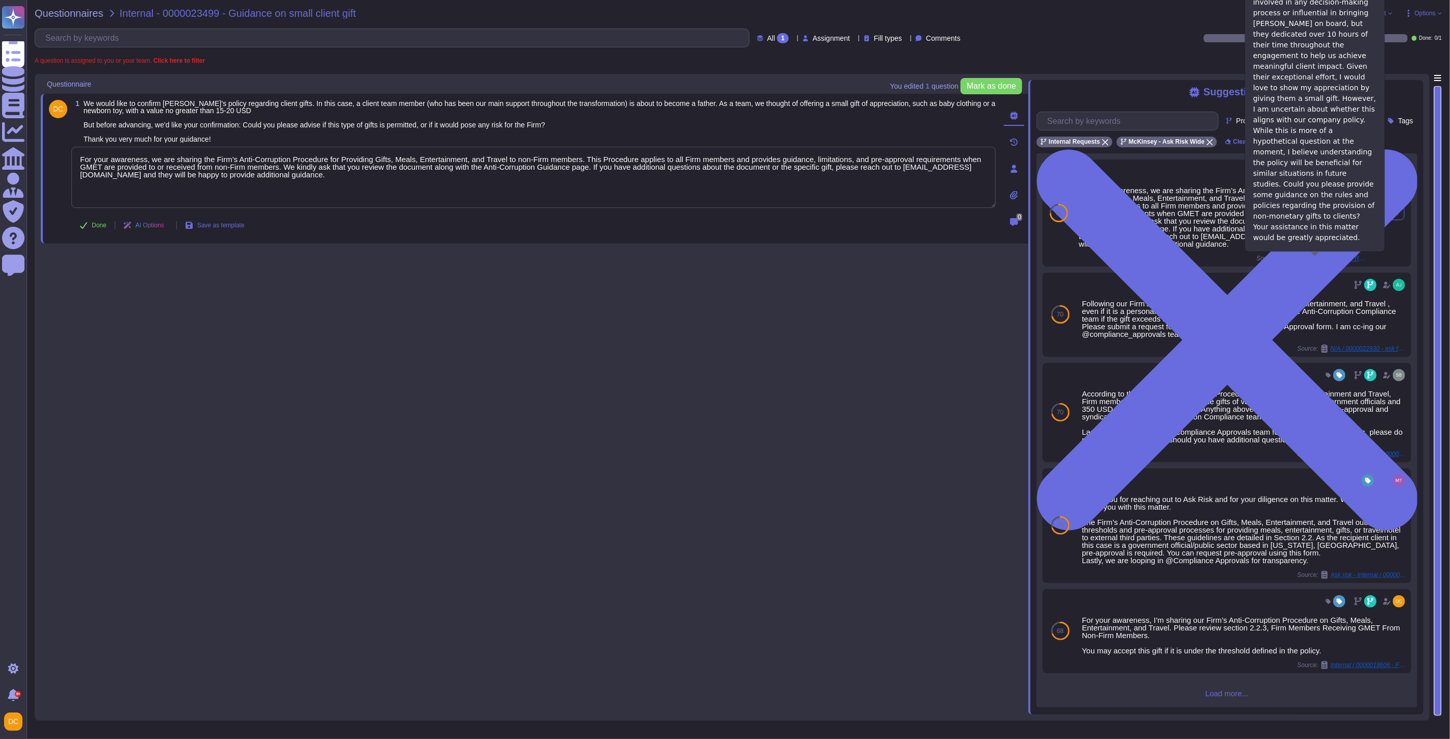
click at [1235, 259] on span "Internal / 0000018442 - Re: Client gift policy clarification" at bounding box center [1328, 258] width 76 height 6
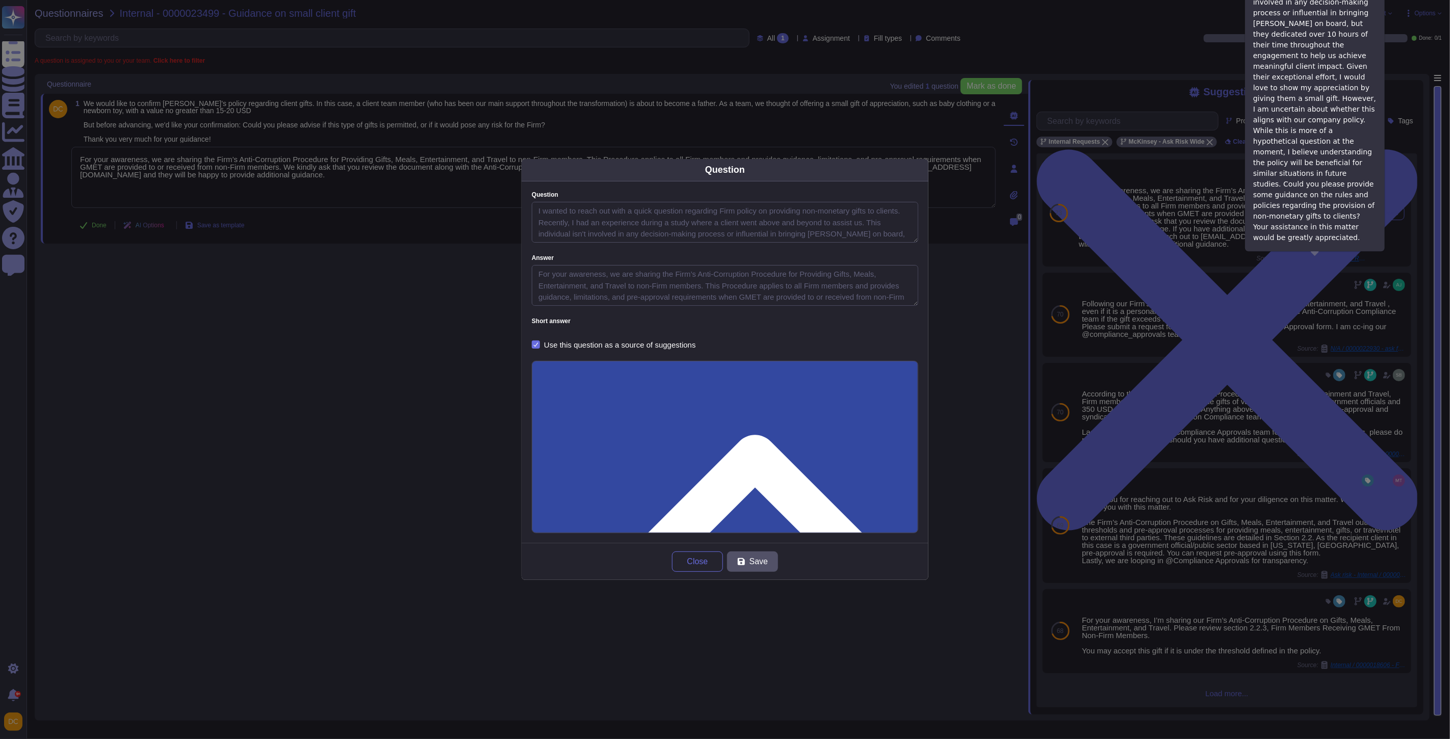
type textarea "I wanted to reach out with a quick question regarding Firm policy on providing …"
type textarea "For your awareness, we are sharing the Firm’s Anti-Corruption Procedure for Pro…"
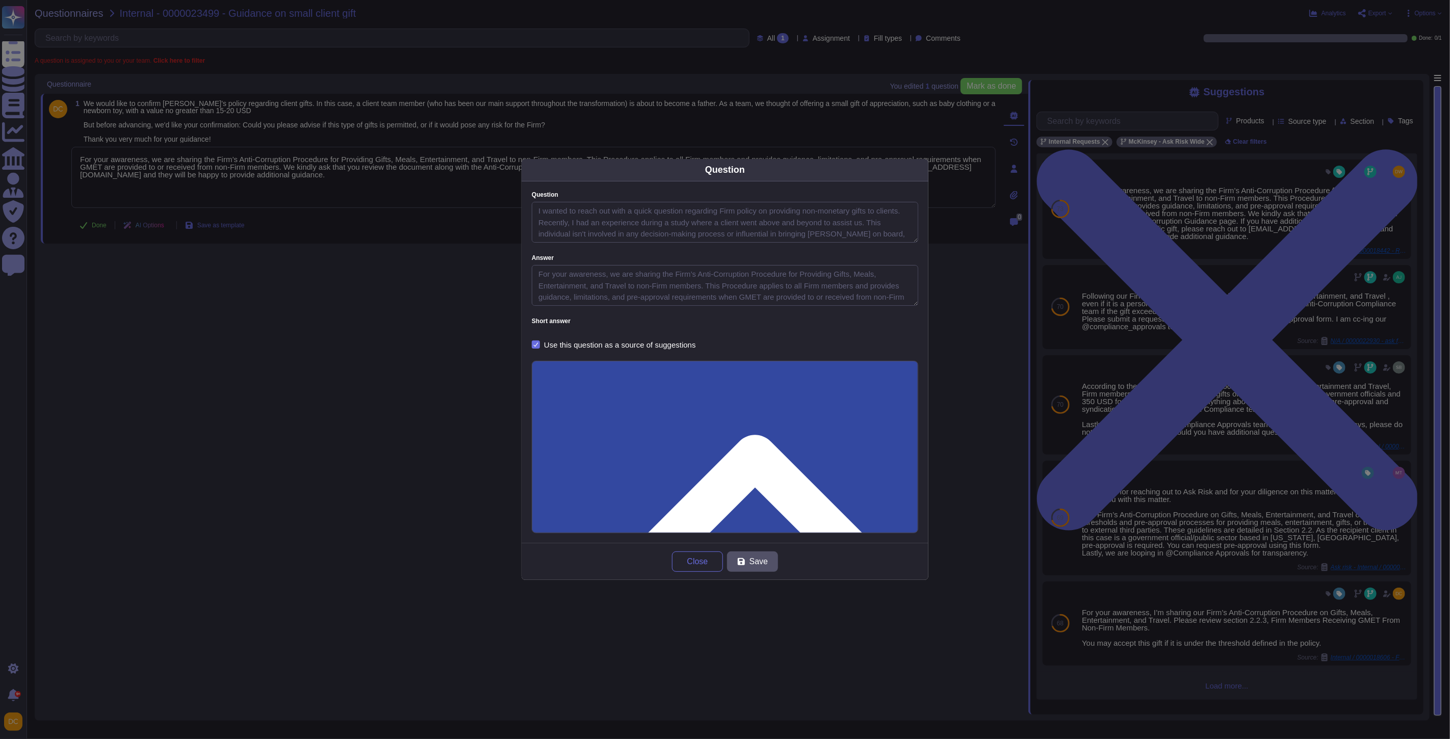
click at [684, 568] on button "Close" at bounding box center [697, 562] width 51 height 20
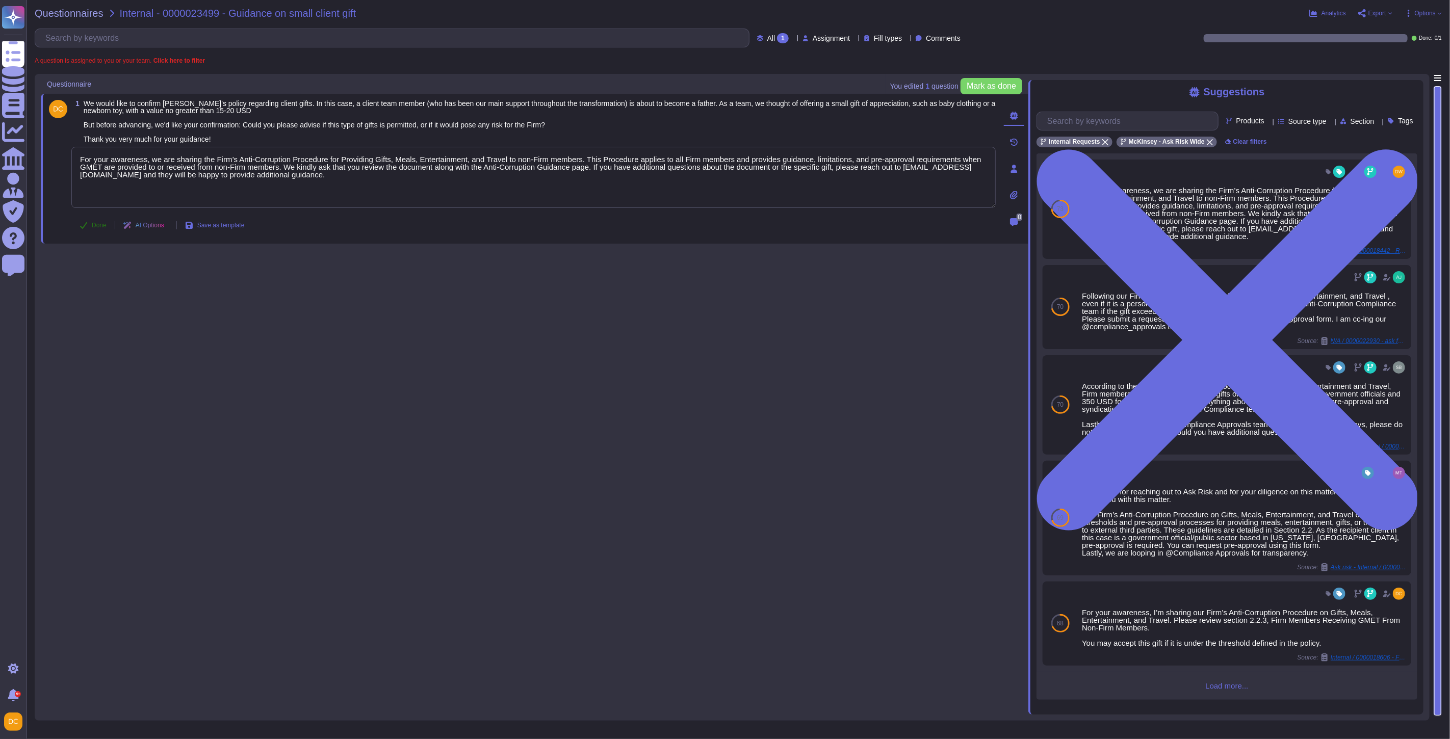
click at [90, 222] on button "Done" at bounding box center [92, 225] width 43 height 20
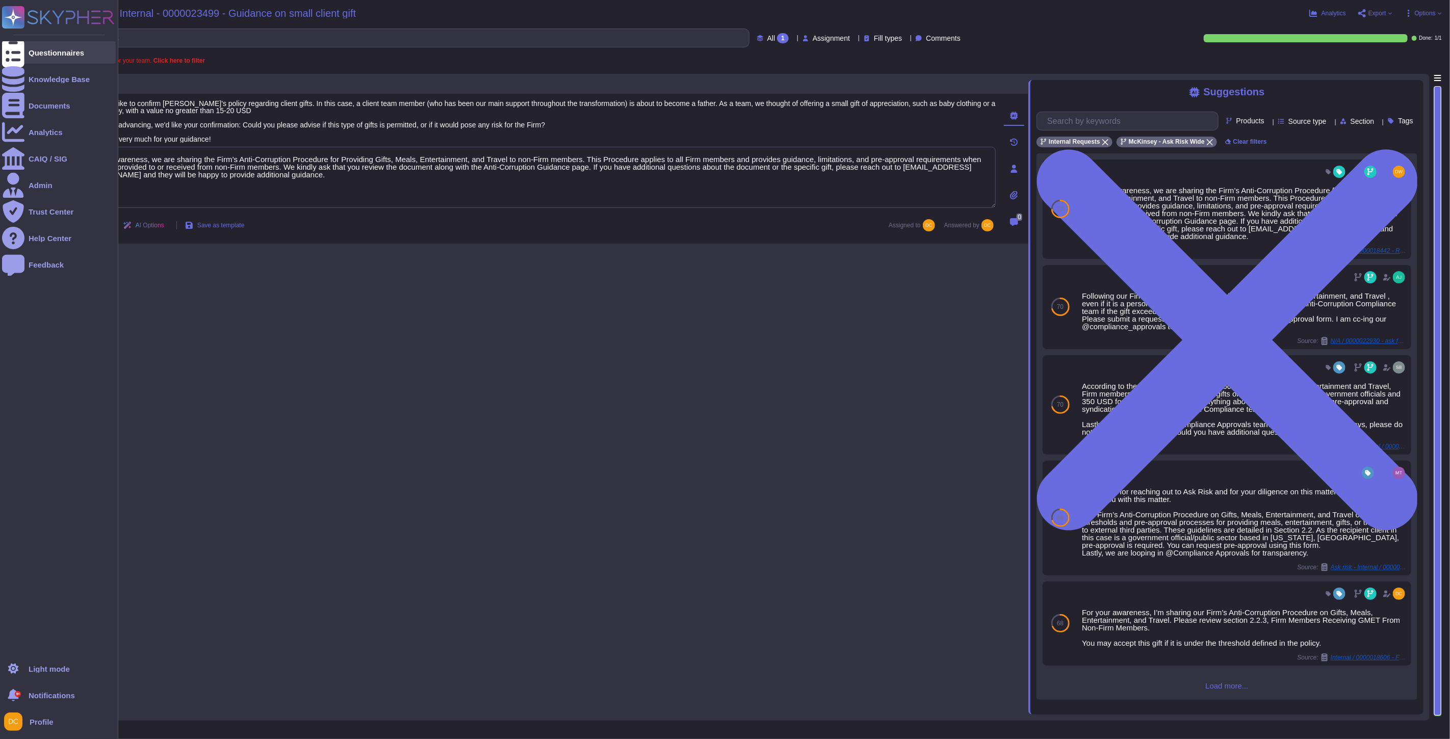
click at [9, 44] on div at bounding box center [13, 52] width 22 height 22
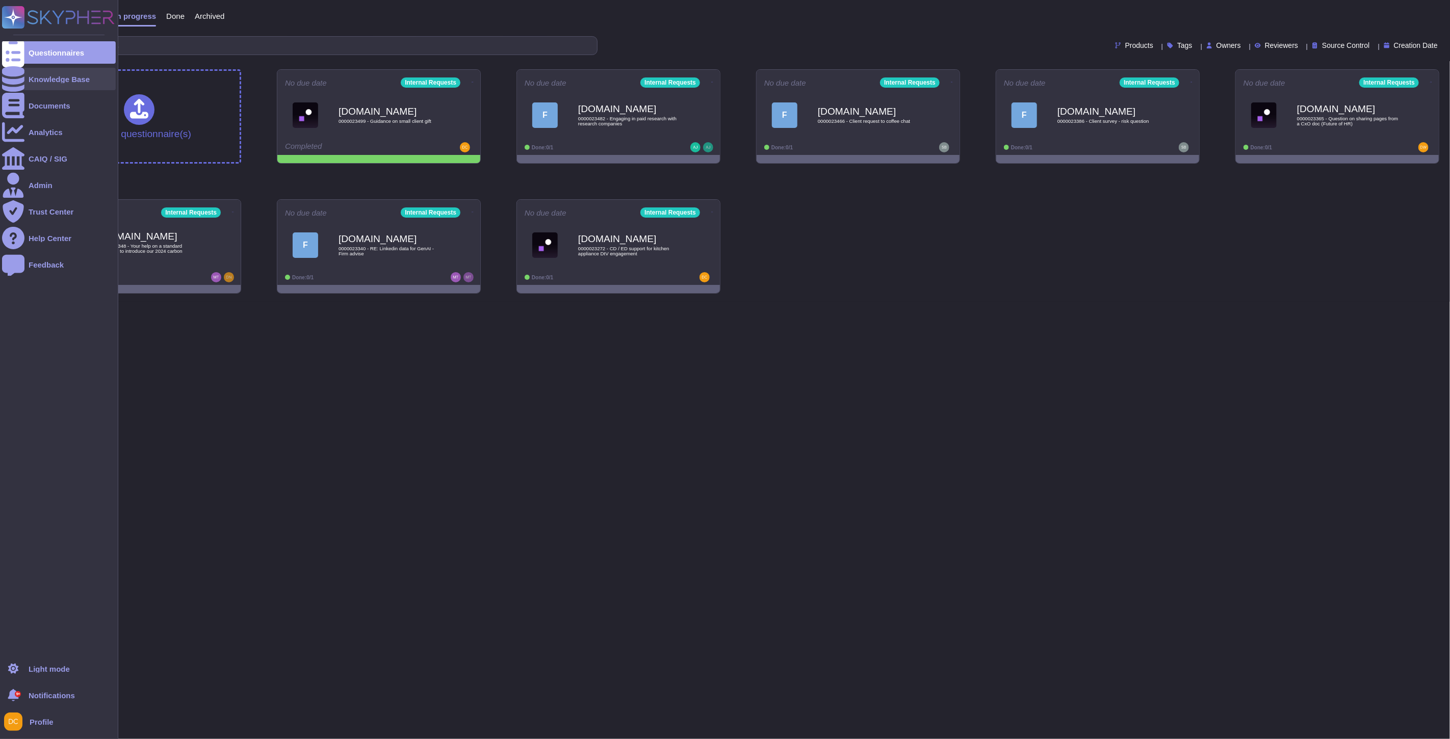
click at [12, 76] on icon at bounding box center [13, 78] width 22 height 25
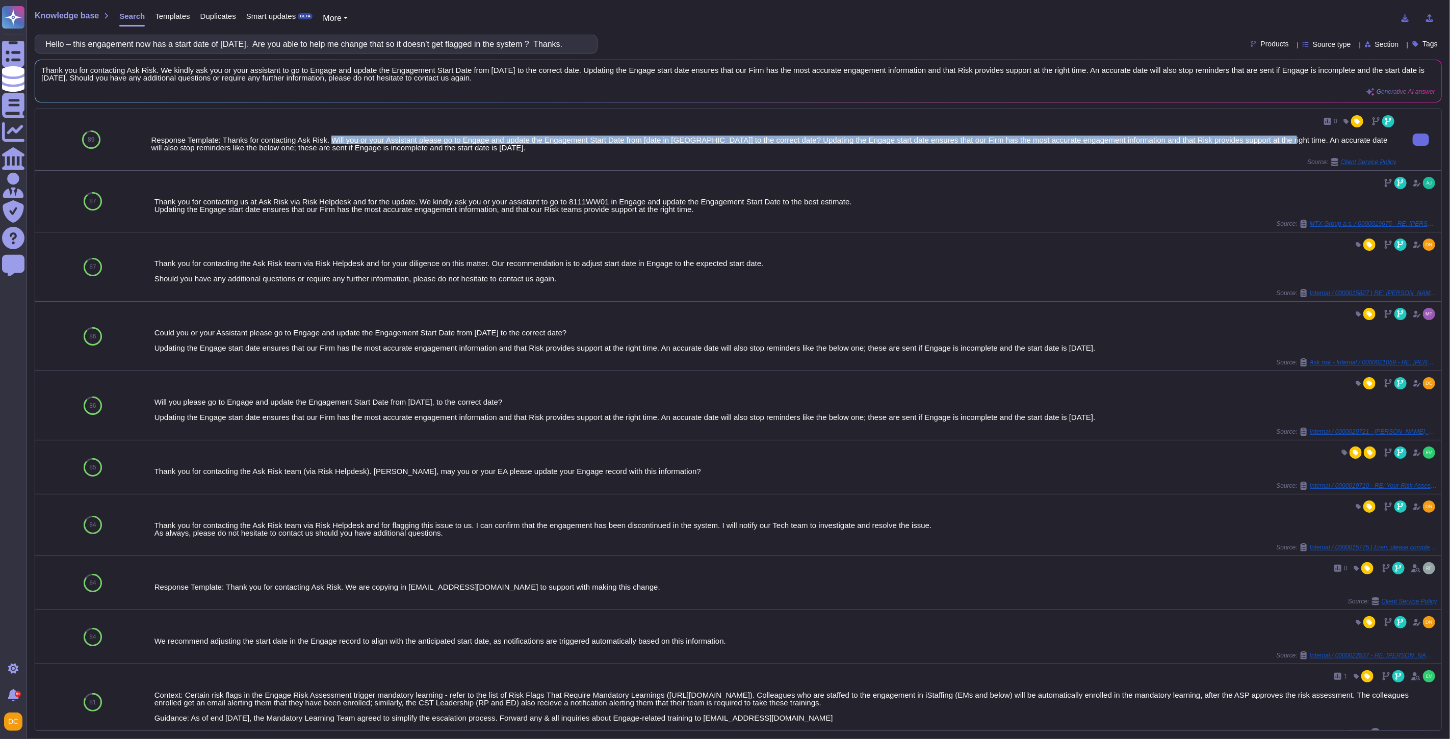
drag, startPoint x: 326, startPoint y: 139, endPoint x: 1270, endPoint y: 136, distance: 943.8
click at [1235, 136] on div "Response Template: Thanks for contacting Ask Risk. Will you or your Assistant p…" at bounding box center [773, 143] width 1245 height 15
copy div "Will you or your Assistant please go to Engage and update the Engagement Start …"
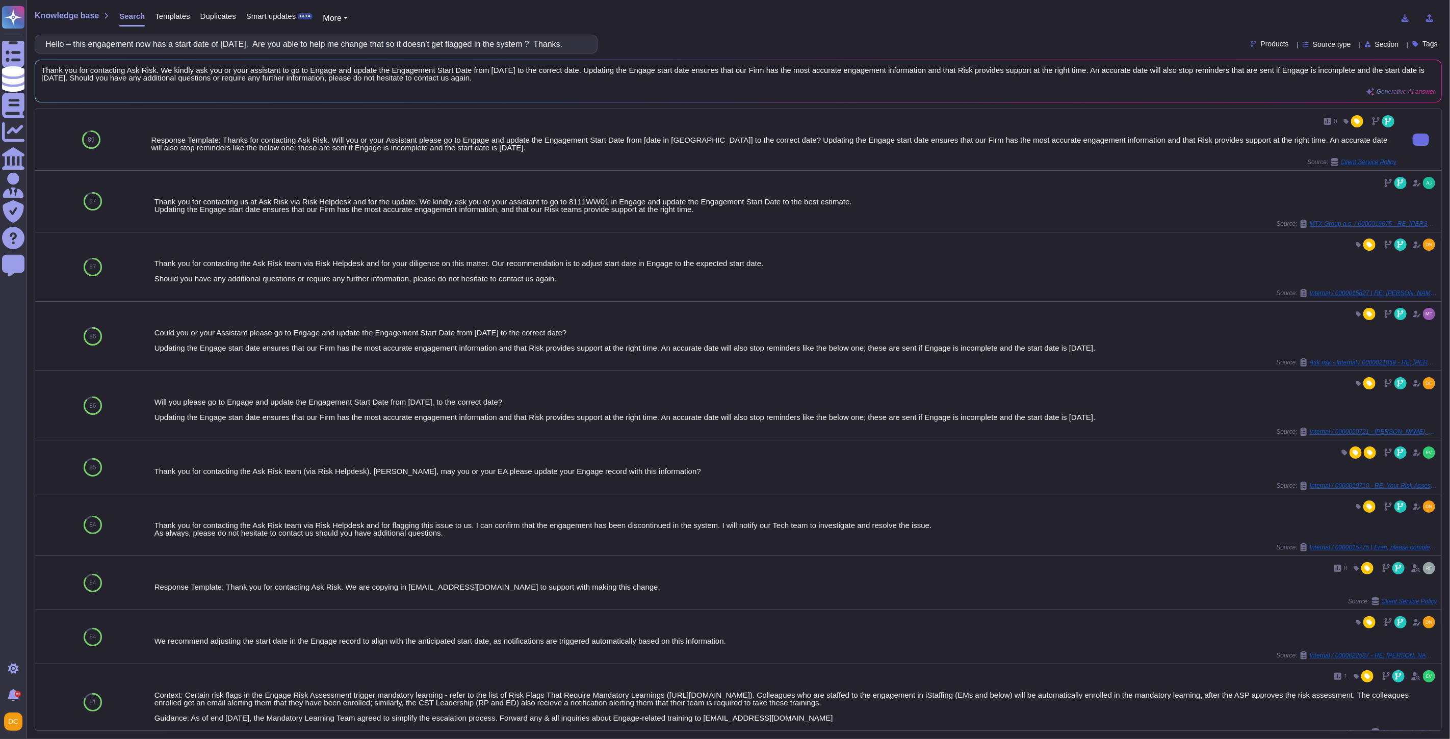
click at [213, 143] on div "Response Template: Thanks for contacting Ask Risk. Will you or your Assistant p…" at bounding box center [773, 143] width 1245 height 15
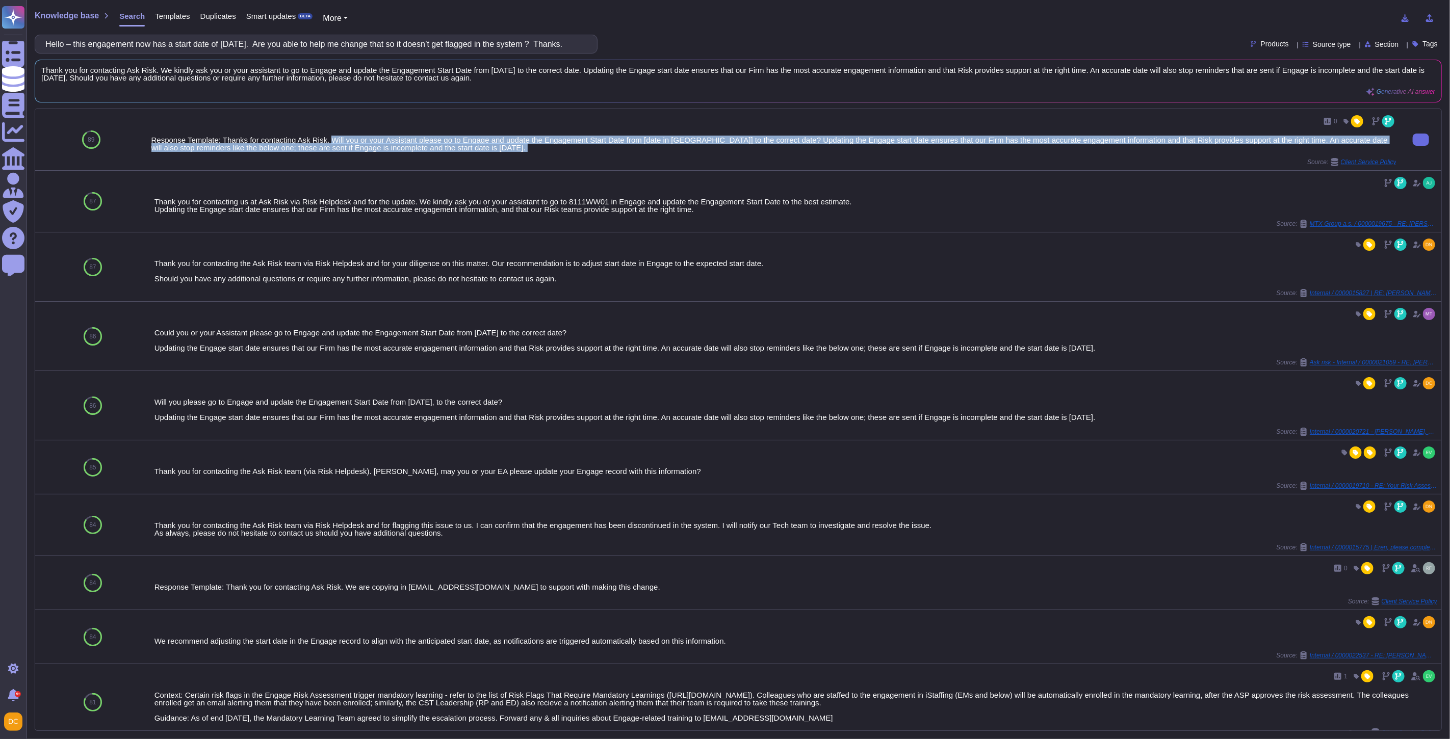
drag, startPoint x: 519, startPoint y: 154, endPoint x: 326, endPoint y: 143, distance: 192.5
click at [326, 143] on div "0 Response Template: Thanks for contacting Ask Risk. Will you or your Assistant…" at bounding box center [773, 139] width 1245 height 53
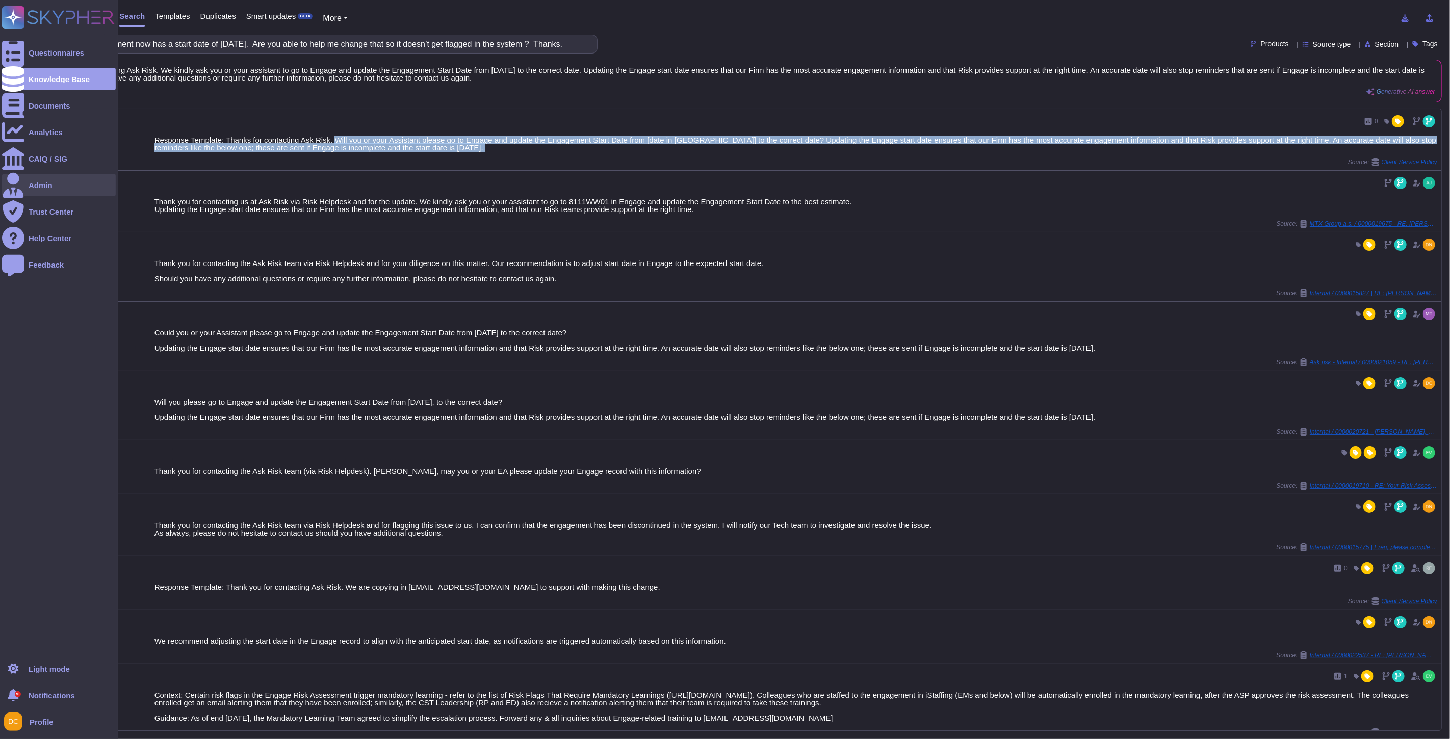
copy div "Will you or your Assistant please go to Engage and update the Engagement Start …"
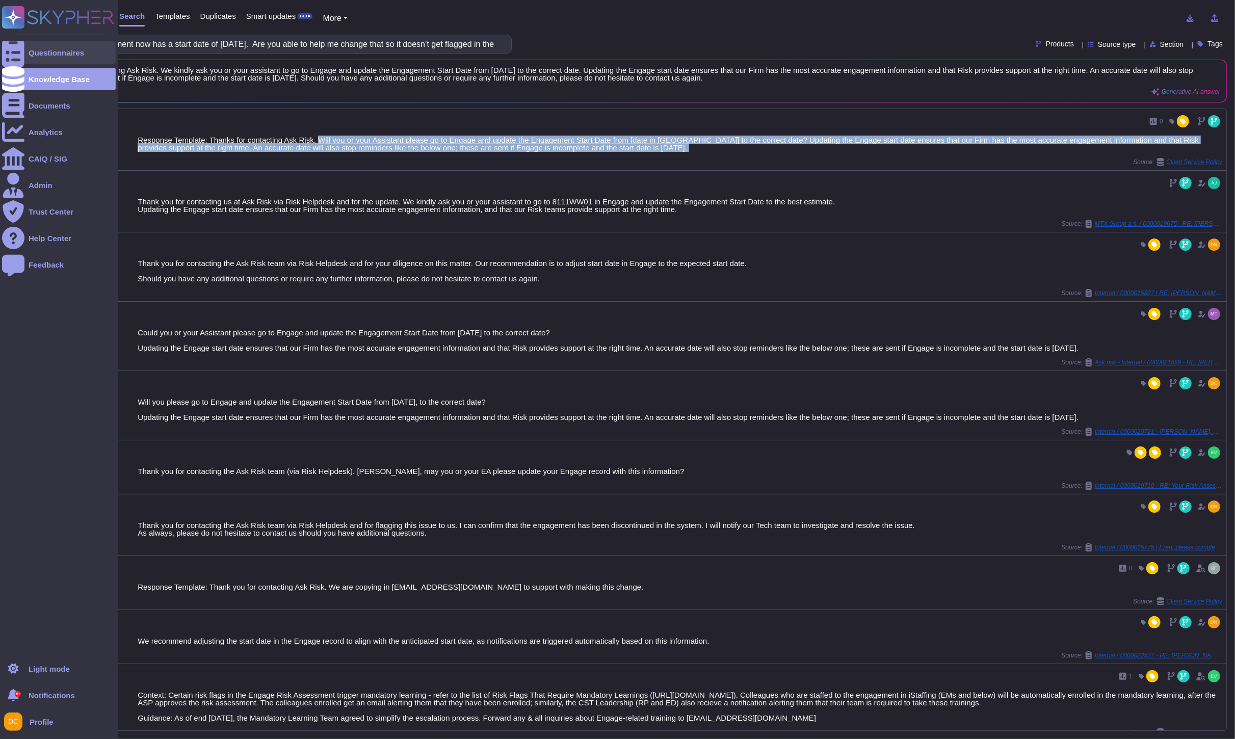
click at [19, 44] on div at bounding box center [13, 52] width 22 height 22
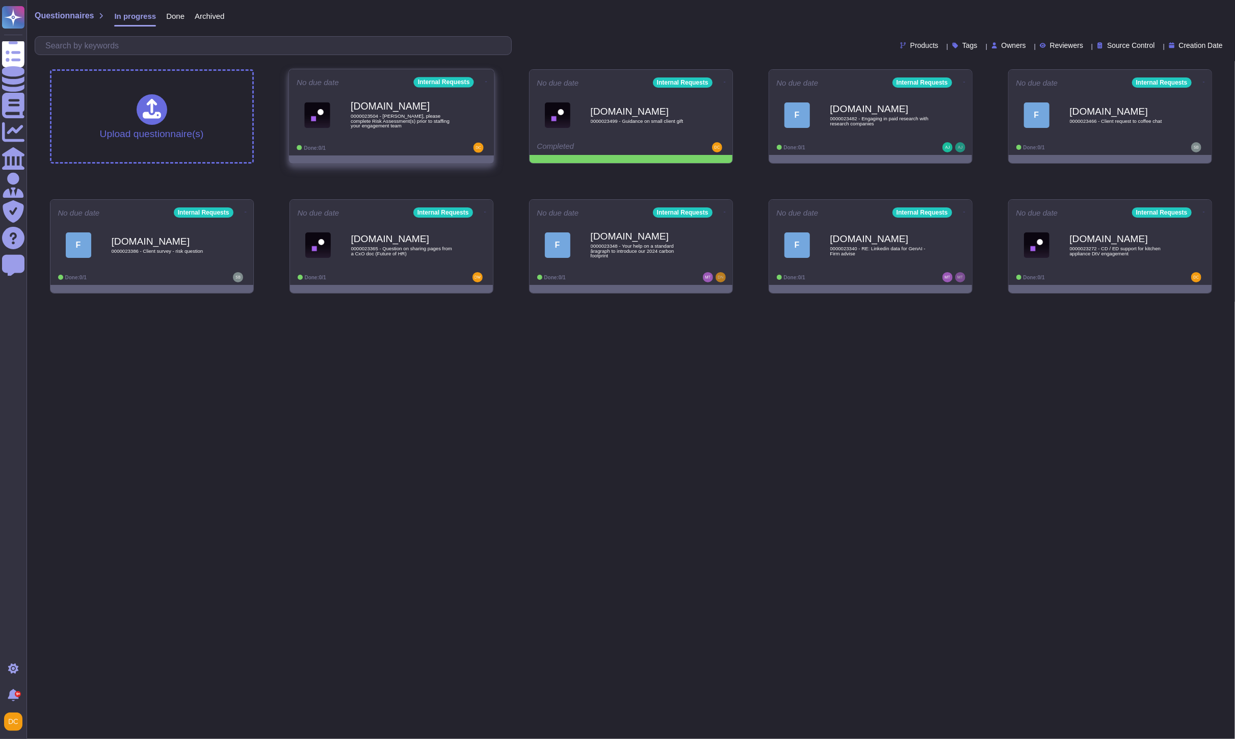
click at [342, 114] on span "[DOMAIN_NAME] 0000023504 - [PERSON_NAME], please complete Risk Assessment(s) pr…" at bounding box center [392, 114] width 190 height 41
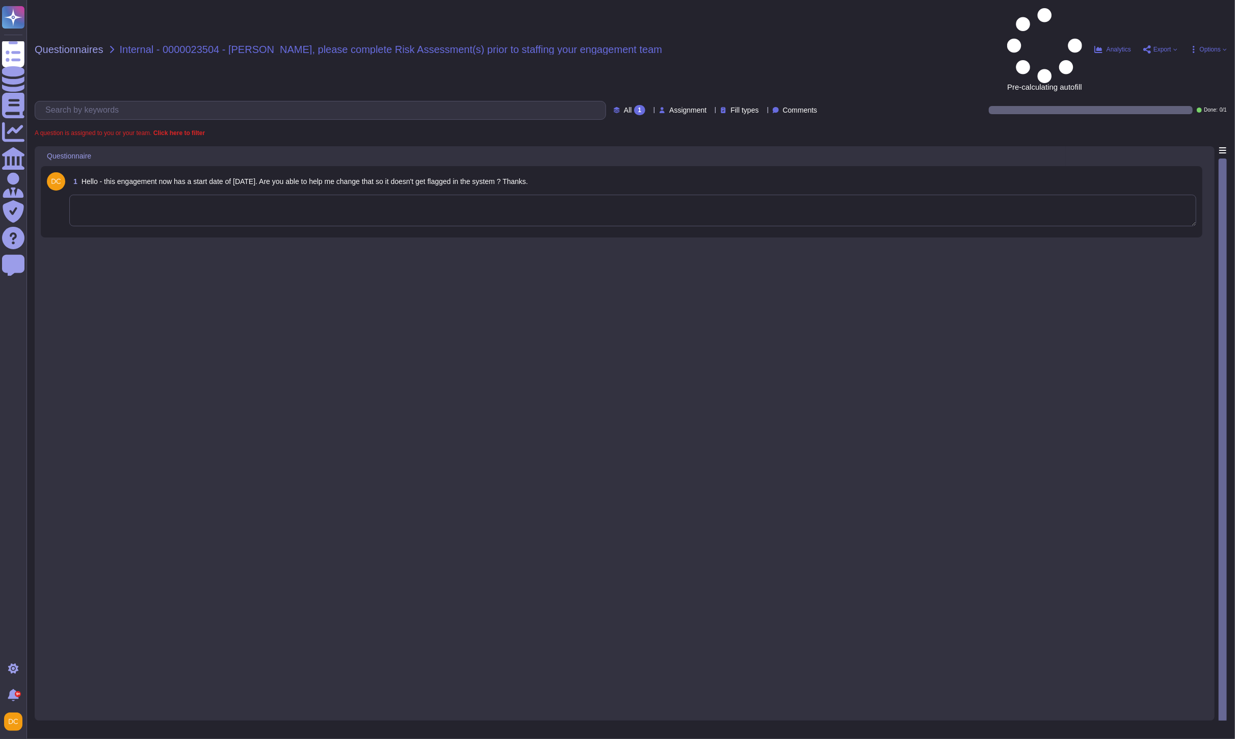
click at [151, 195] on textarea at bounding box center [632, 211] width 1127 height 32
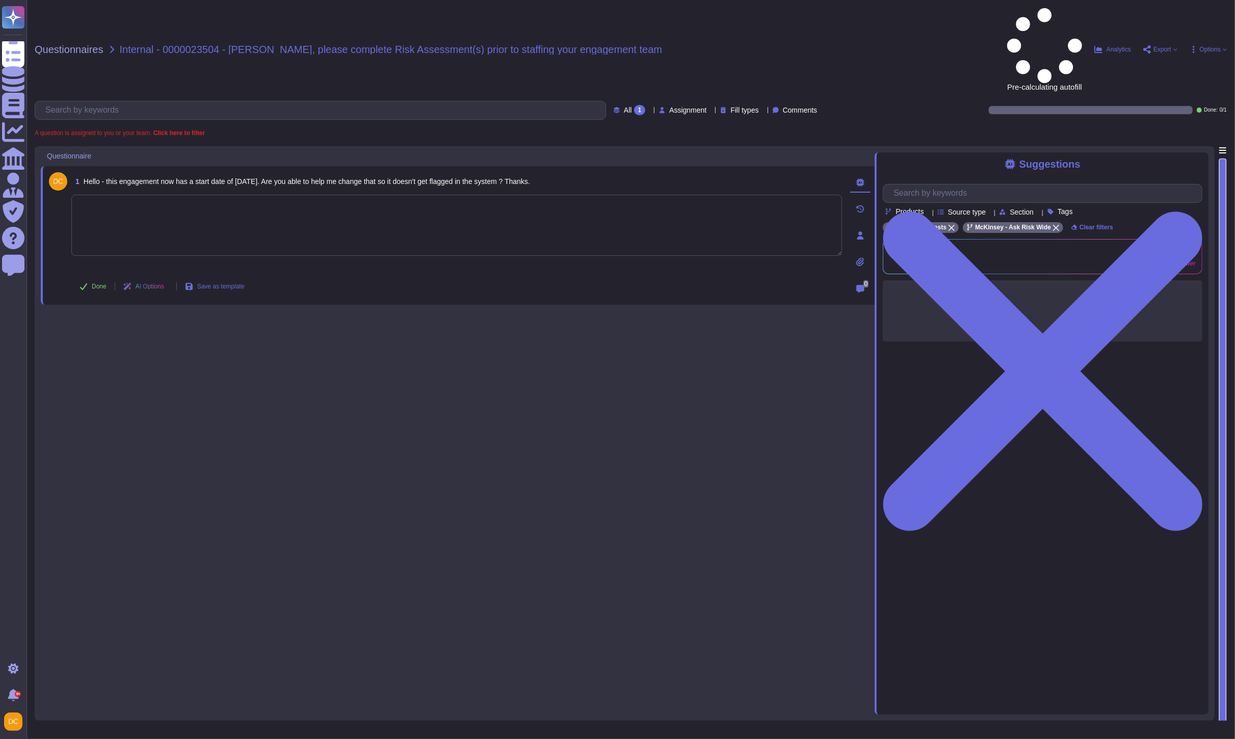
paste textarea "Will you or your Assistant please go to Engage and update the Engagement Start …"
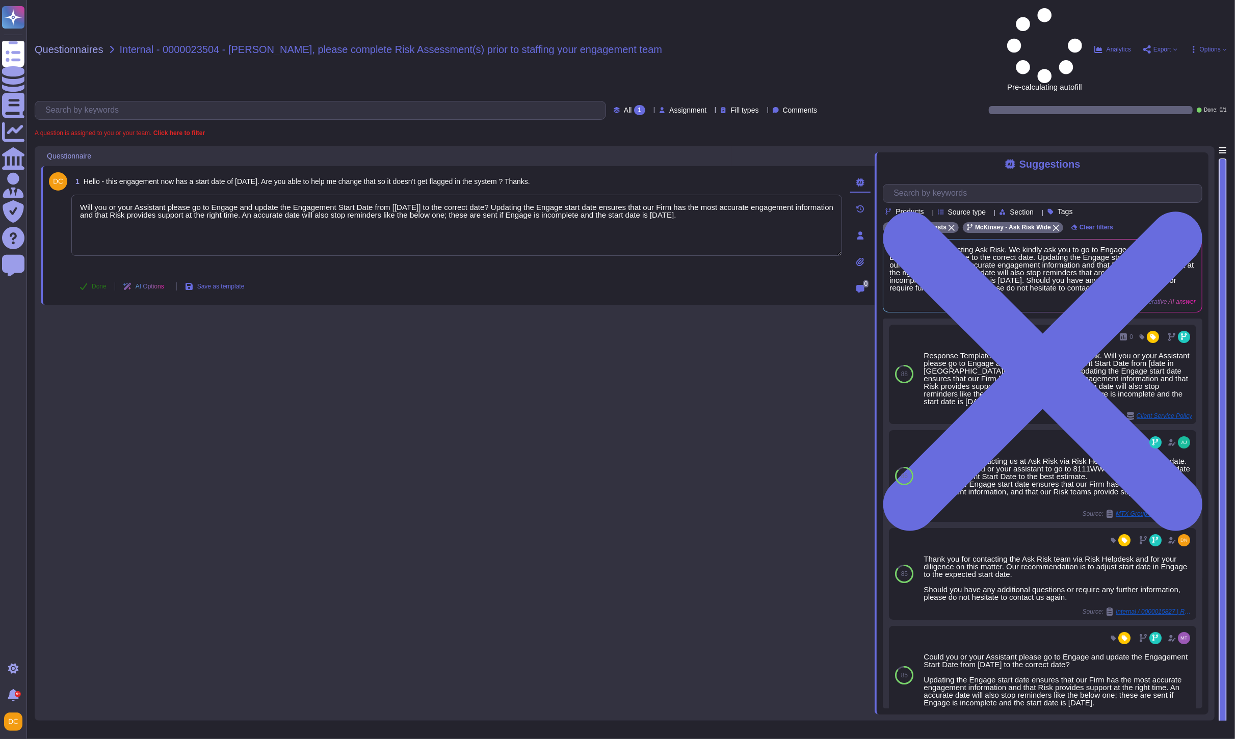
type textarea "Will you or your Assistant please go to Engage and update the Engagement Start …"
click at [99, 283] on span "Done" at bounding box center [99, 286] width 15 height 6
